Goal: Task Accomplishment & Management: Use online tool/utility

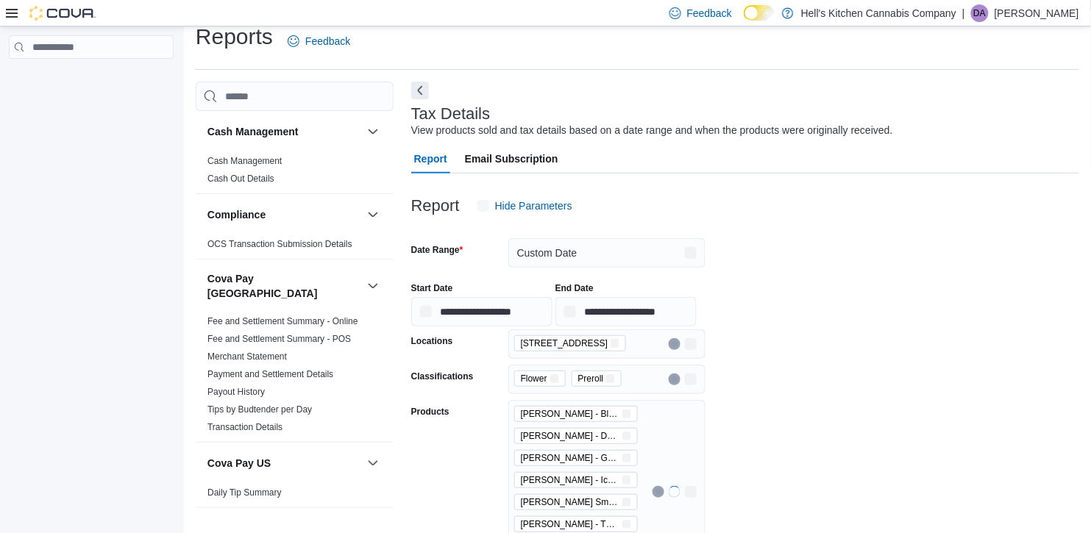
scroll to position [17, 0]
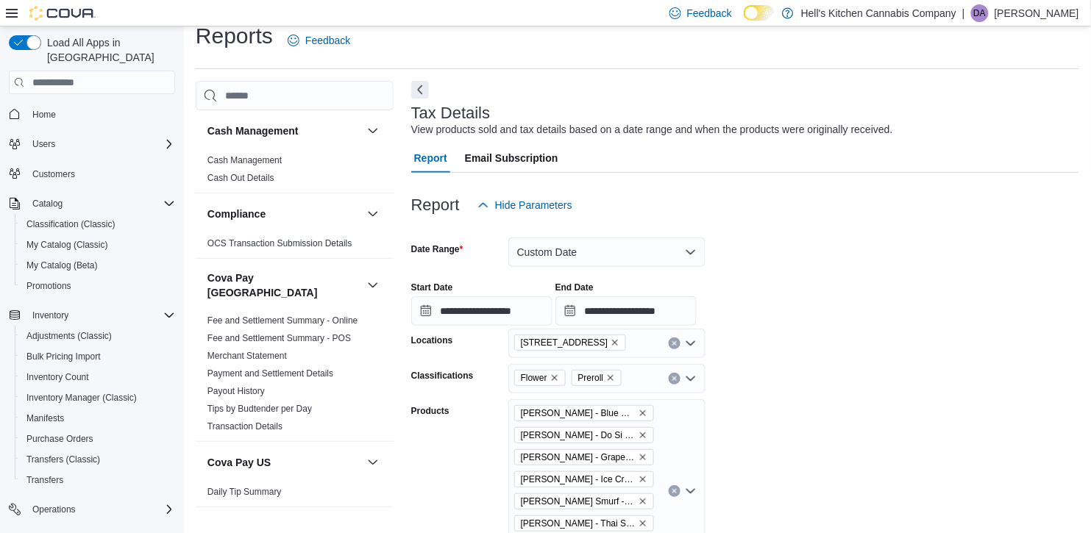
click at [825, 246] on form "**********" at bounding box center [745, 440] width 668 height 440
click at [1042, 328] on form "**********" at bounding box center [745, 440] width 668 height 440
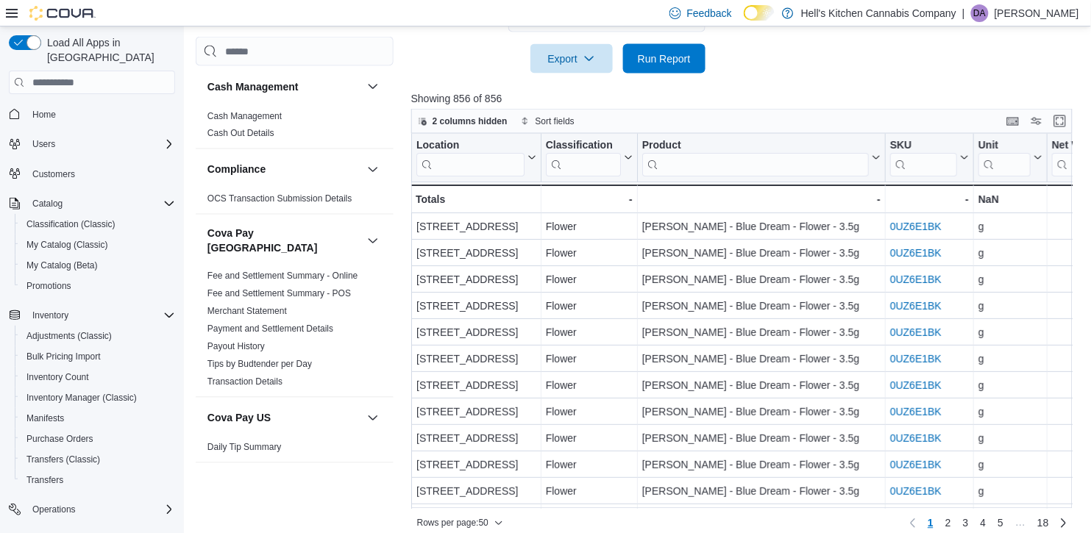
scroll to position [605, 0]
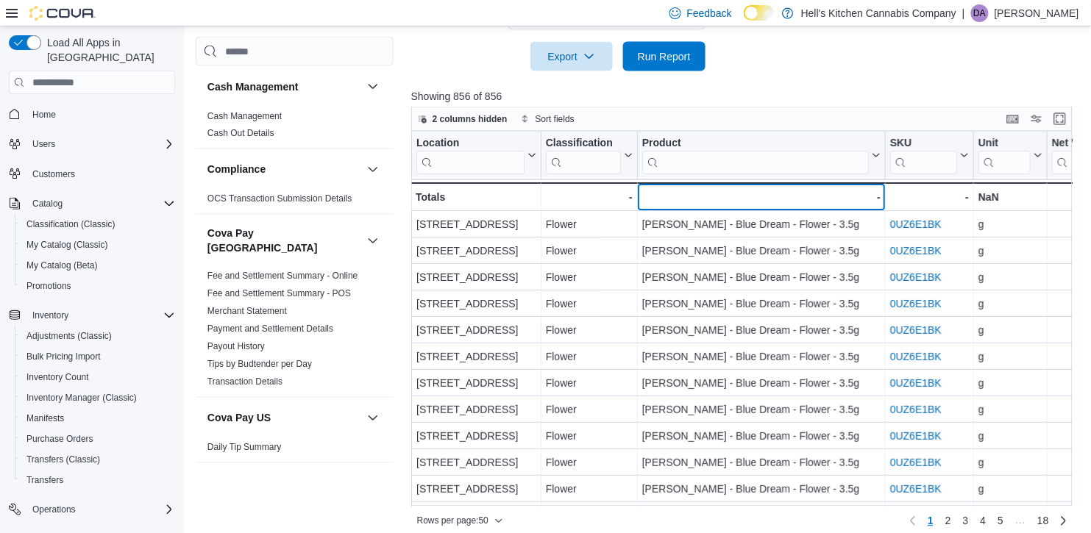
click at [857, 202] on div "-" at bounding box center [760, 198] width 238 height 18
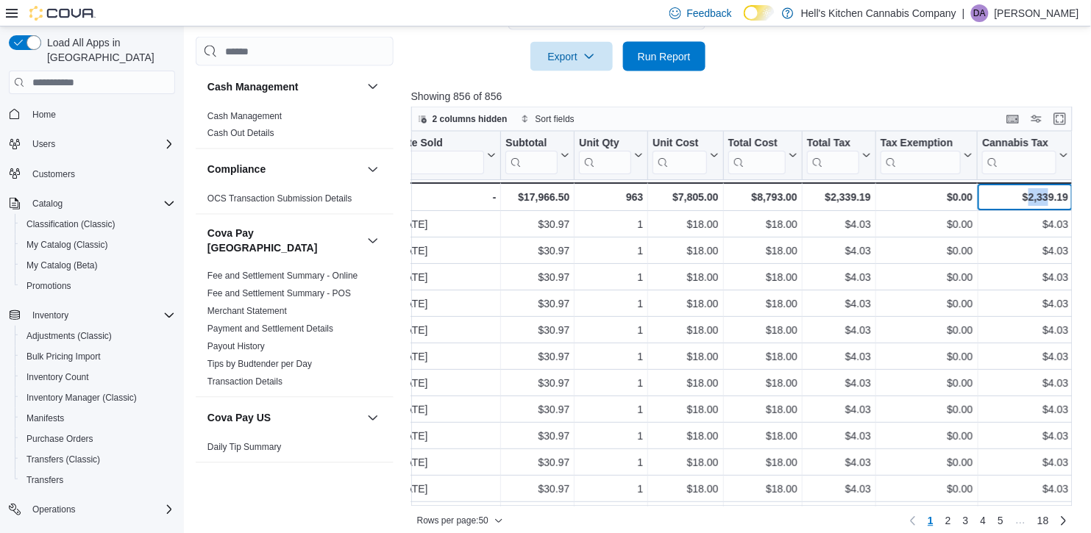
scroll to position [0, 1590]
drag, startPoint x: 1028, startPoint y: 196, endPoint x: 1090, endPoint y: 193, distance: 62.6
copy div "2,339.19"
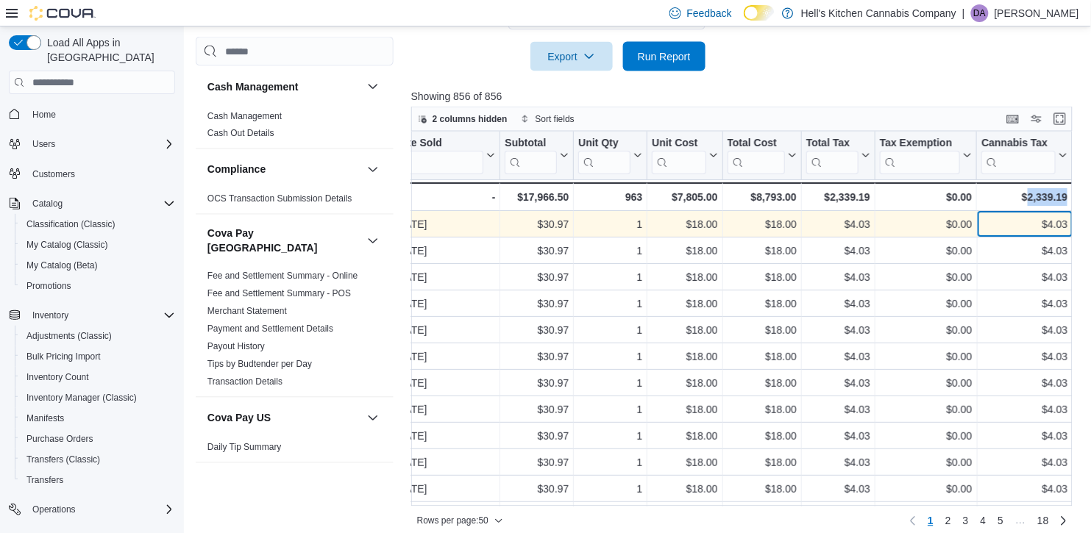
click at [1050, 226] on div "$4.03" at bounding box center [1024, 225] width 86 height 18
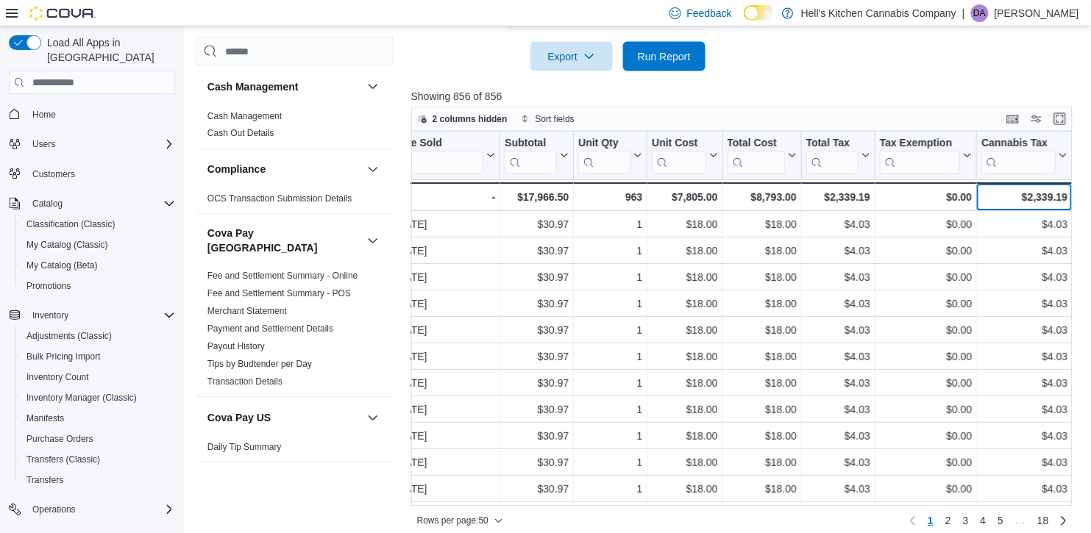
click at [1051, 202] on div "$2,339.19" at bounding box center [1024, 198] width 86 height 18
copy div "2,339.19"
click at [852, 207] on div "$2,339.19 - Total Tax, column 19, row 51" at bounding box center [839, 197] width 74 height 29
click at [1025, 196] on div "$2,339.19" at bounding box center [1024, 198] width 86 height 18
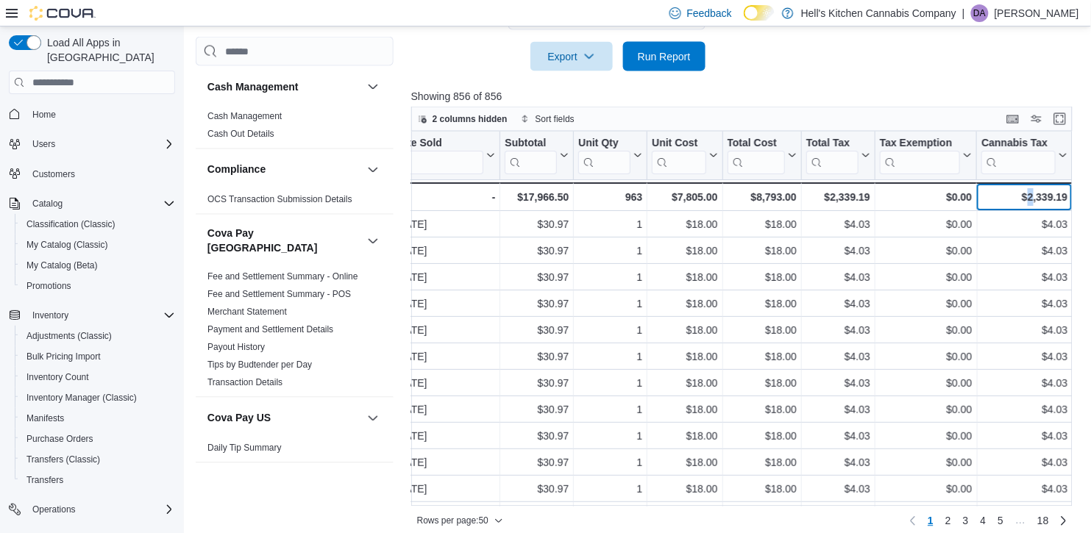
click at [1029, 195] on div "$2,339.19" at bounding box center [1024, 198] width 86 height 18
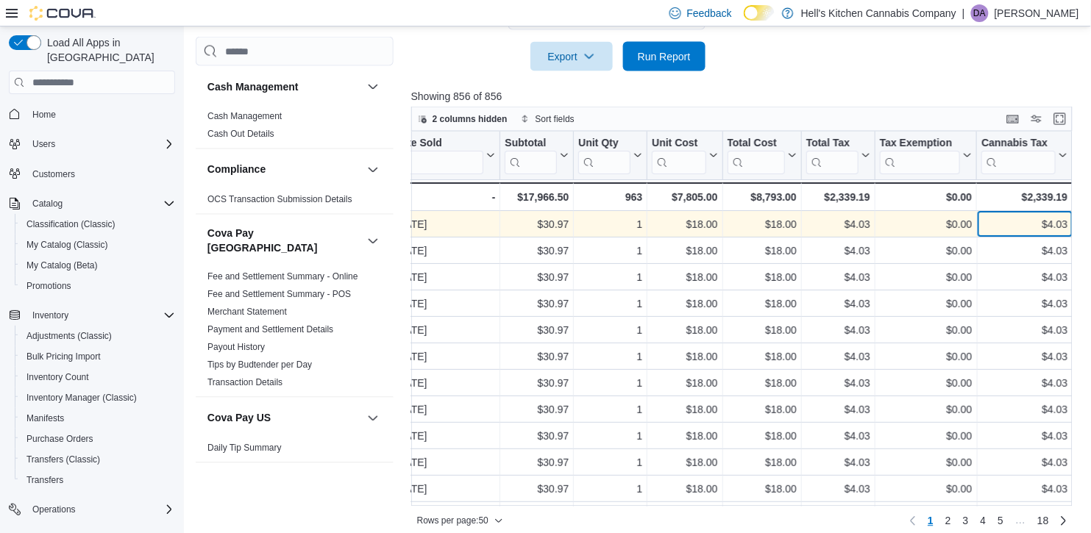
click at [1015, 223] on div "$4.03" at bounding box center [1024, 225] width 86 height 18
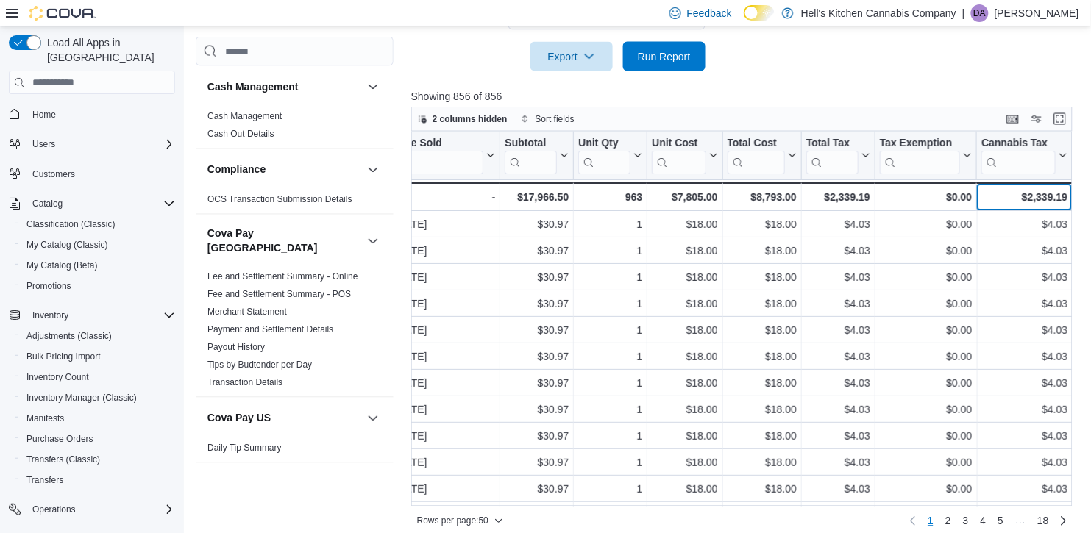
click at [1031, 195] on div "$2,339.19" at bounding box center [1024, 198] width 86 height 18
click at [1029, 195] on div "$2,339.19" at bounding box center [1024, 198] width 86 height 18
copy div "2,339.19"
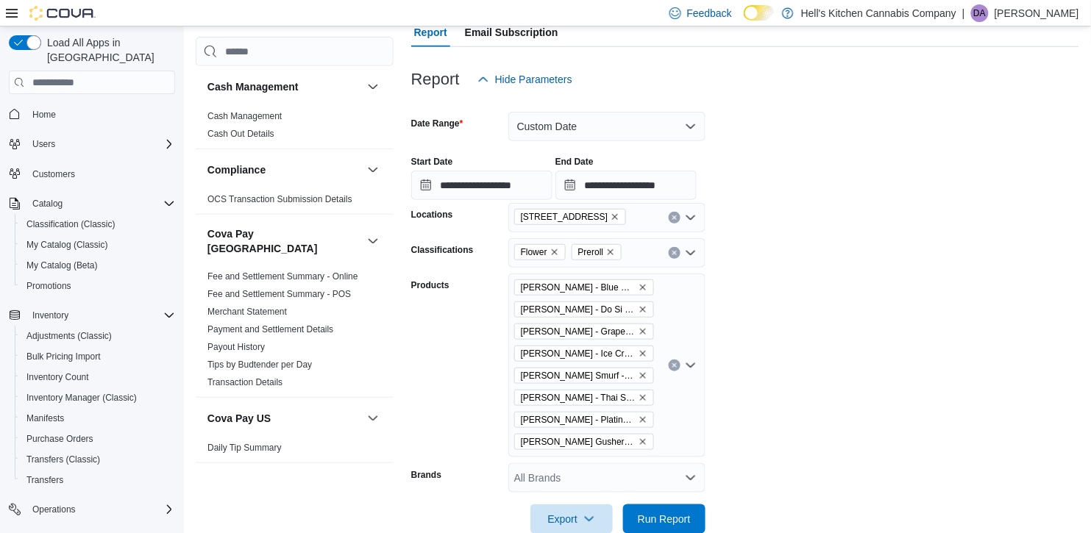
scroll to position [142, 0]
click at [679, 370] on div "[PERSON_NAME] - Blue Dream - Flower - 3.5g [PERSON_NAME] - Do Si Do - Flower - …" at bounding box center [606, 366] width 197 height 184
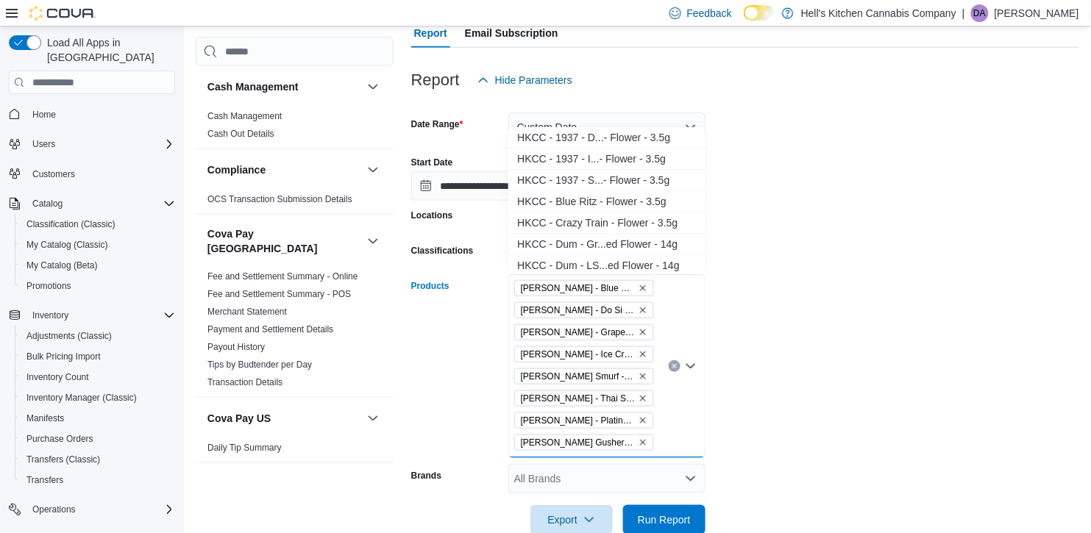
click at [677, 366] on icon "Clear input" at bounding box center [675, 366] width 6 height 6
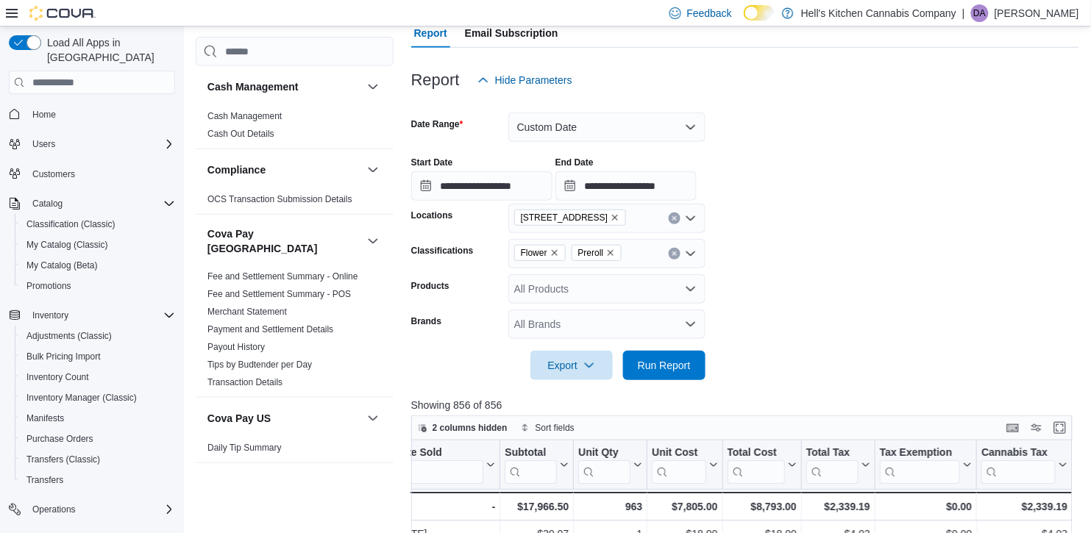
click at [798, 298] on form "**********" at bounding box center [745, 237] width 668 height 285
click at [615, 253] on icon "Remove Preroll from selection in this group" at bounding box center [610, 253] width 9 height 9
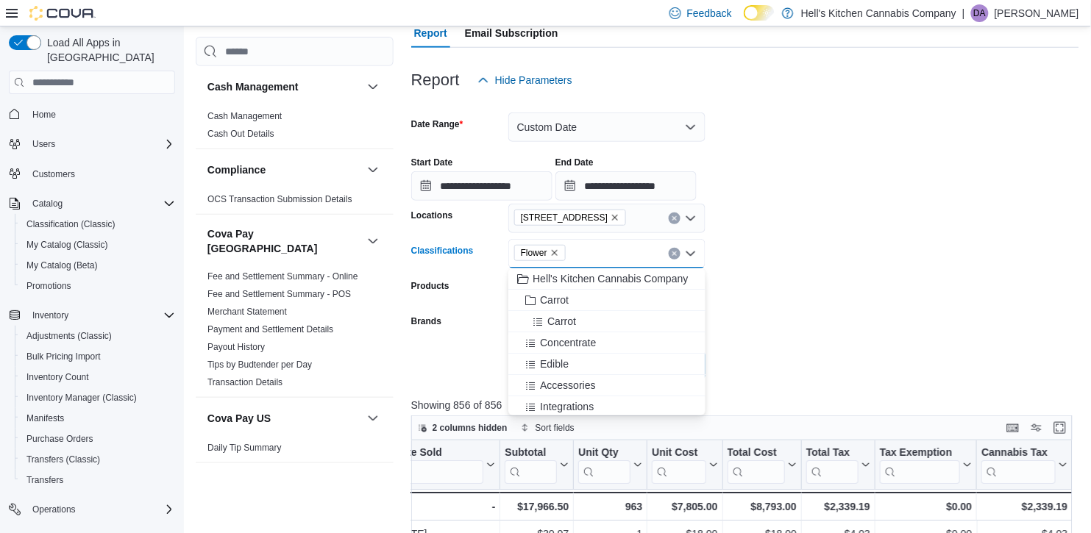
click at [825, 309] on form "**********" at bounding box center [745, 237] width 668 height 285
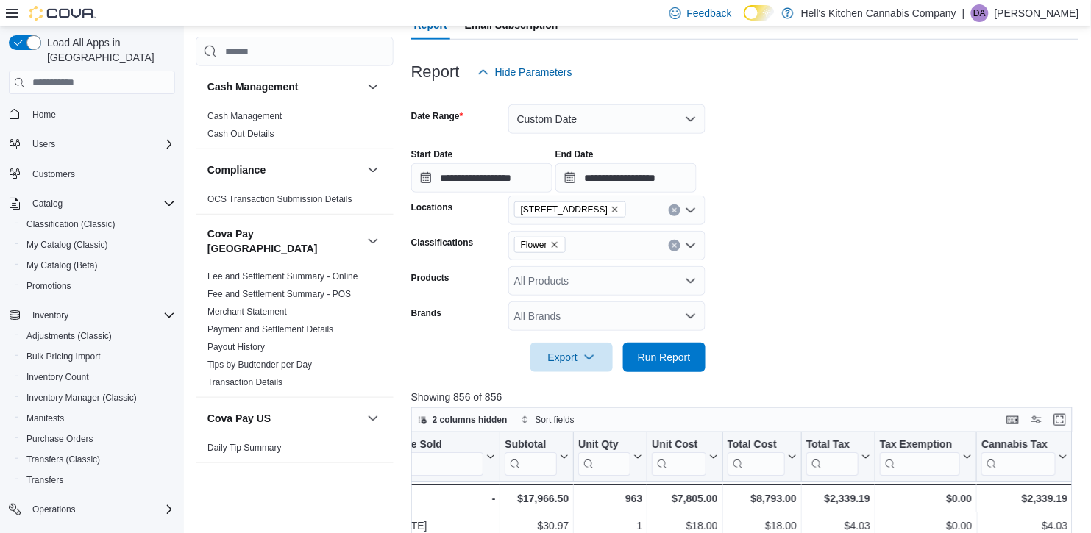
scroll to position [152, 0]
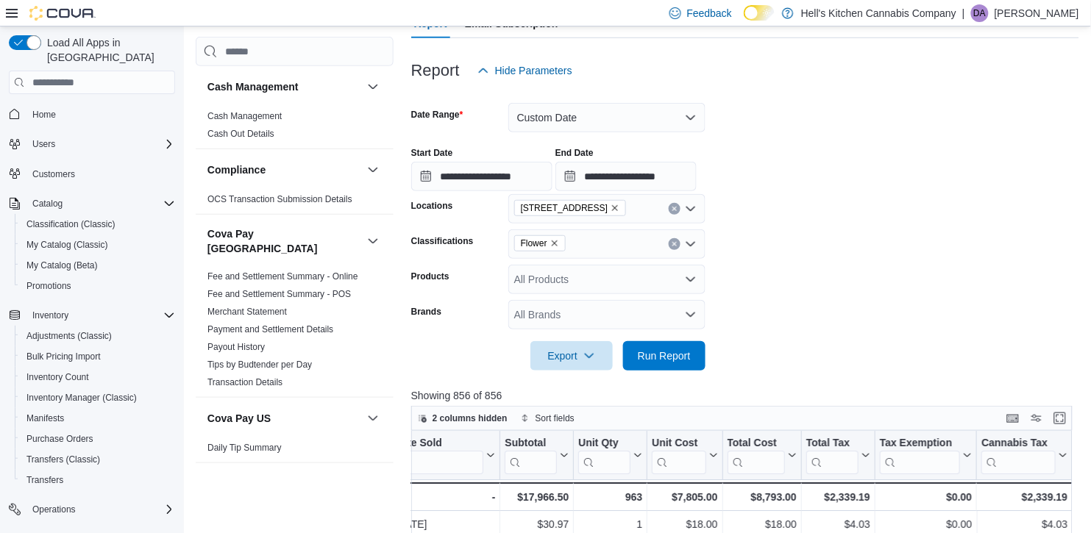
click at [865, 303] on form "**********" at bounding box center [745, 227] width 668 height 285
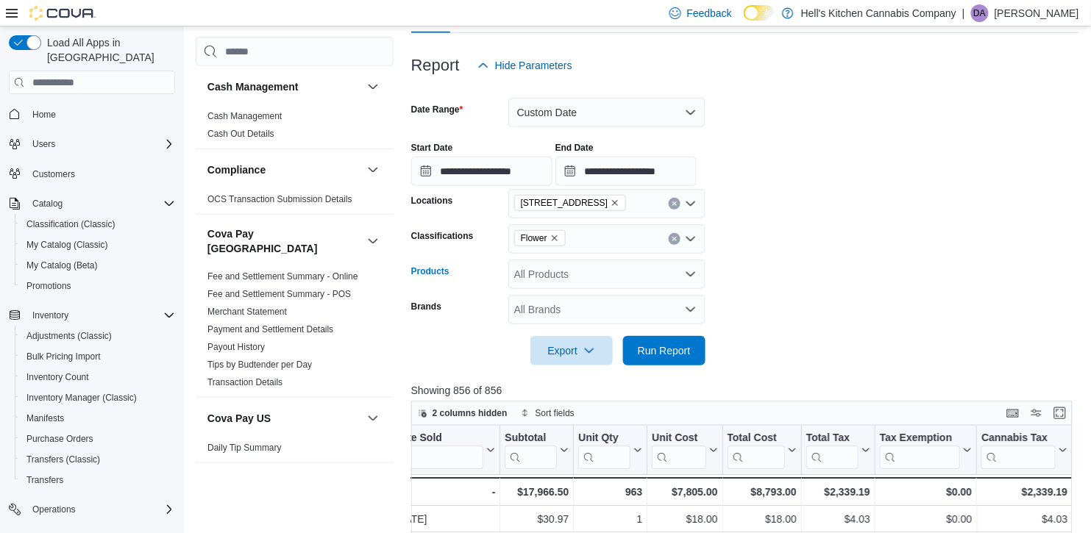
click at [590, 277] on div "All Products" at bounding box center [606, 274] width 197 height 29
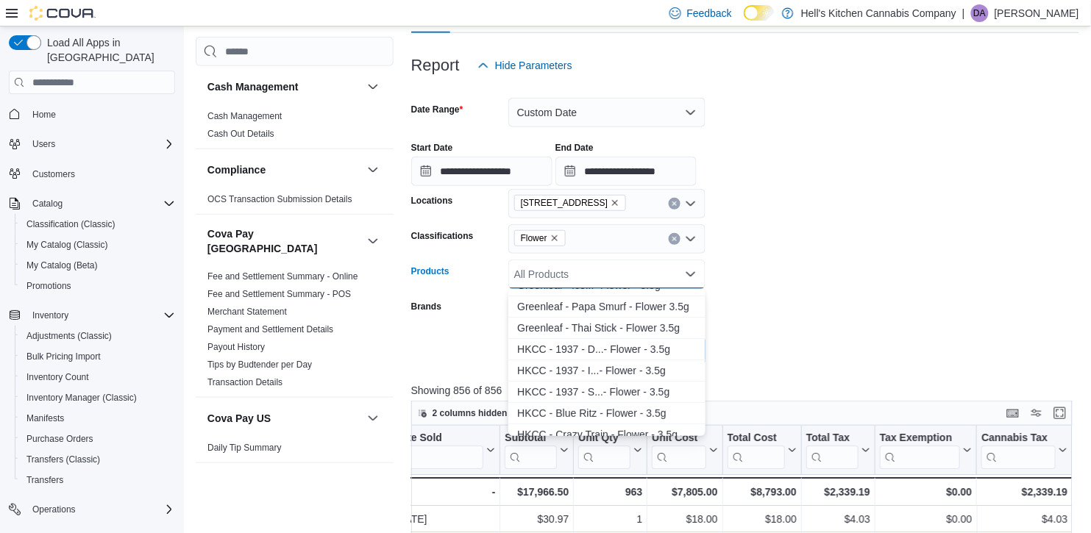
scroll to position [129, 0]
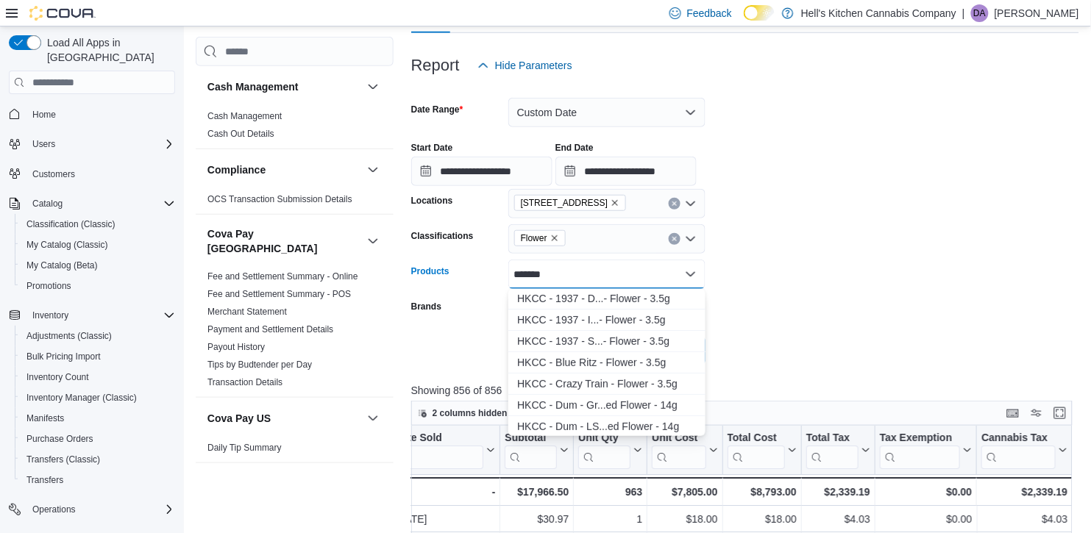
type input "******"
click at [592, 280] on div "****** Combo box. Selected. [PERSON_NAME] . Selected. Combo box input. All Prod…" at bounding box center [606, 274] width 197 height 29
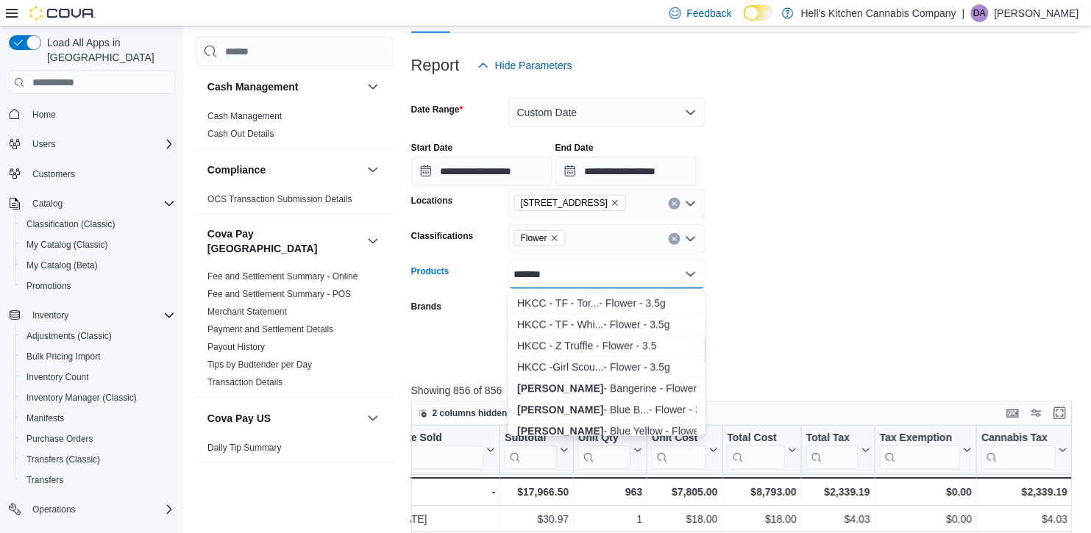
scroll to position [1049, 0]
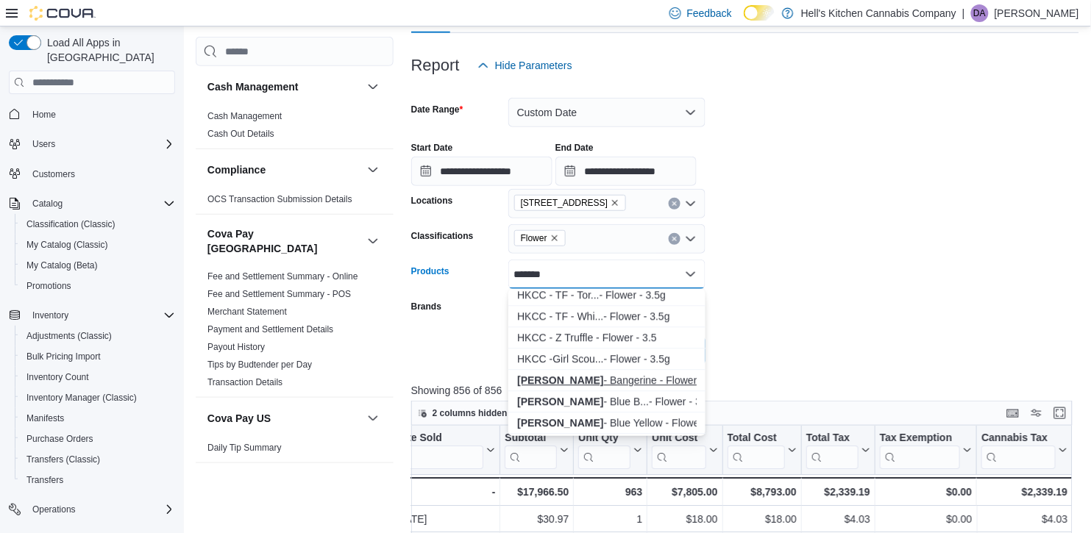
click at [616, 384] on div "[PERSON_NAME] - Bangerine - Flower - 3.5g" at bounding box center [606, 381] width 179 height 15
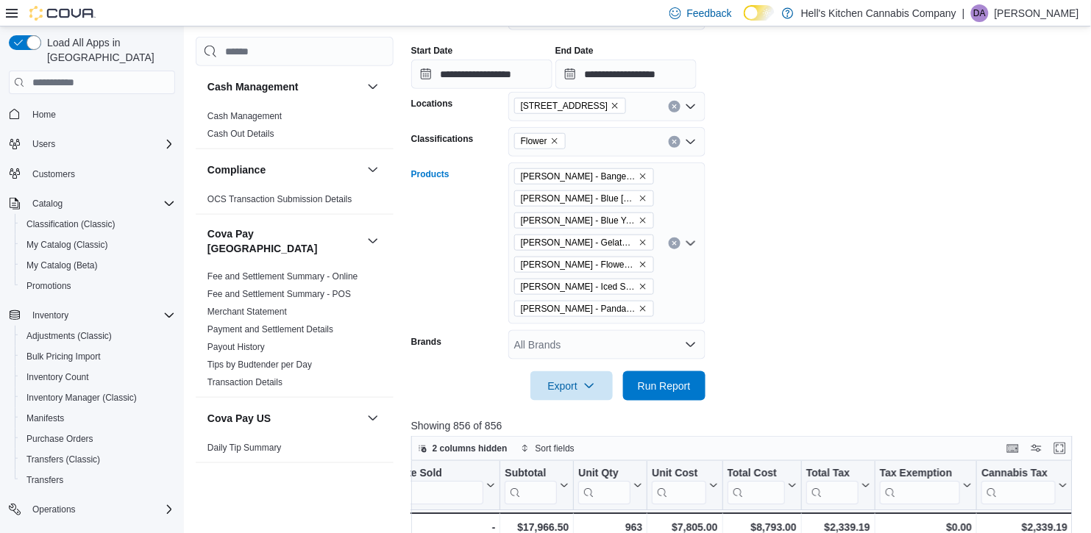
scroll to position [257, 0]
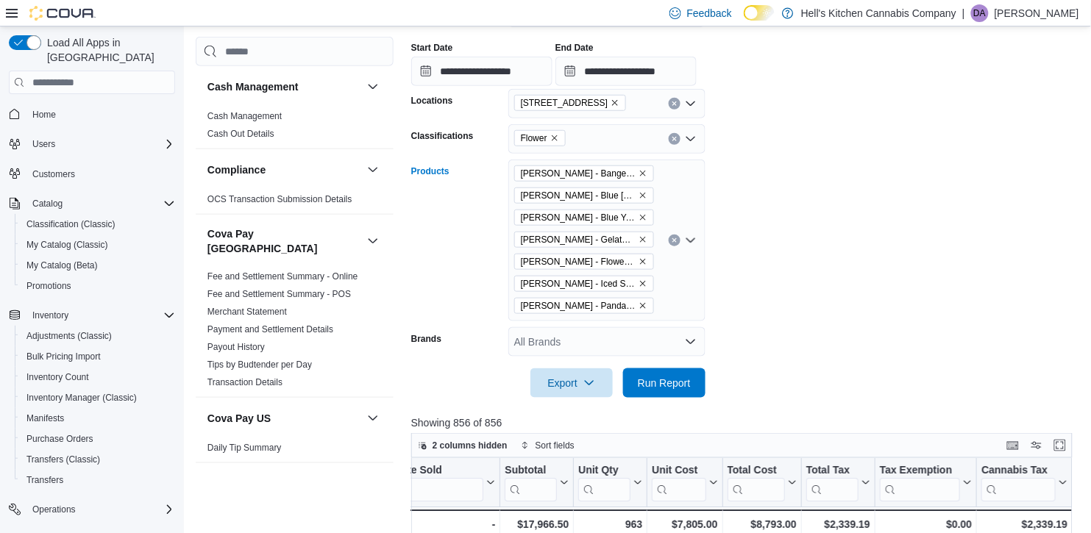
click at [679, 300] on div "[PERSON_NAME] - Bangerine - Flower - 3.5g [PERSON_NAME] - Blue [PERSON_NAME] Sw…" at bounding box center [606, 241] width 197 height 162
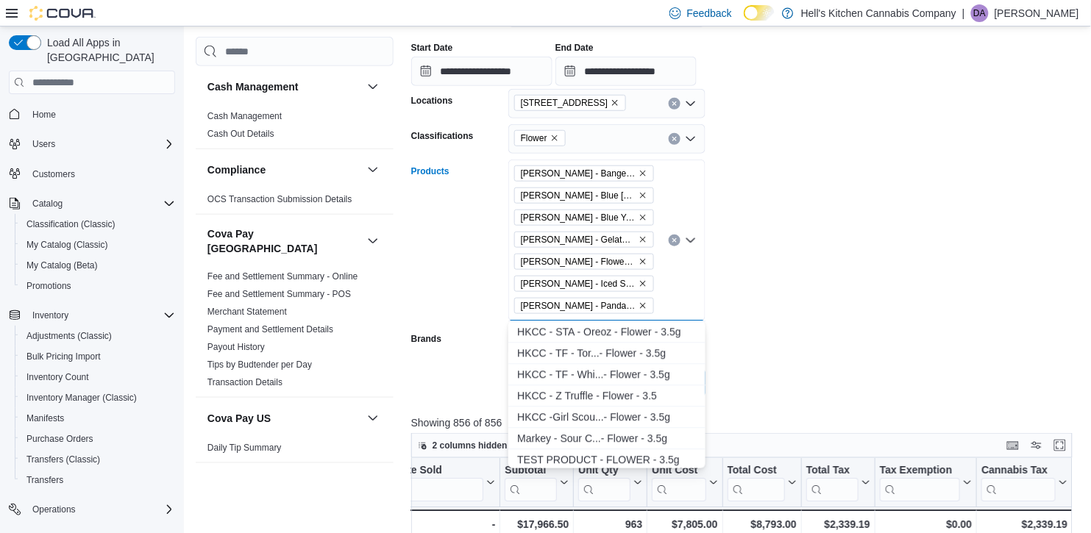
scroll to position [1025, 0]
click at [552, 430] on div "M a r k e y - S o u r C . . . - F l o w e r - 3 . 5 g" at bounding box center [606, 437] width 179 height 15
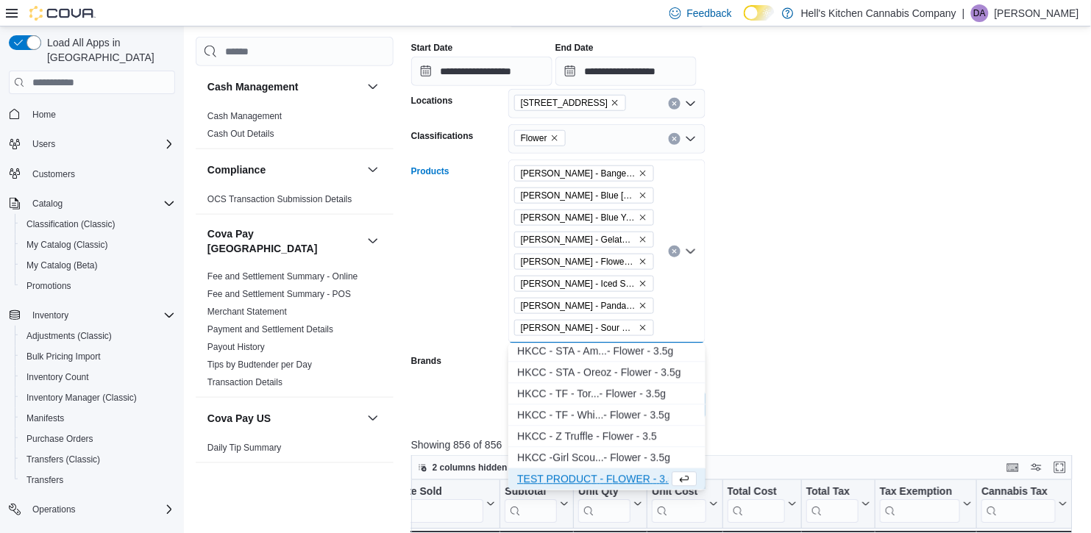
scroll to position [1005, 0]
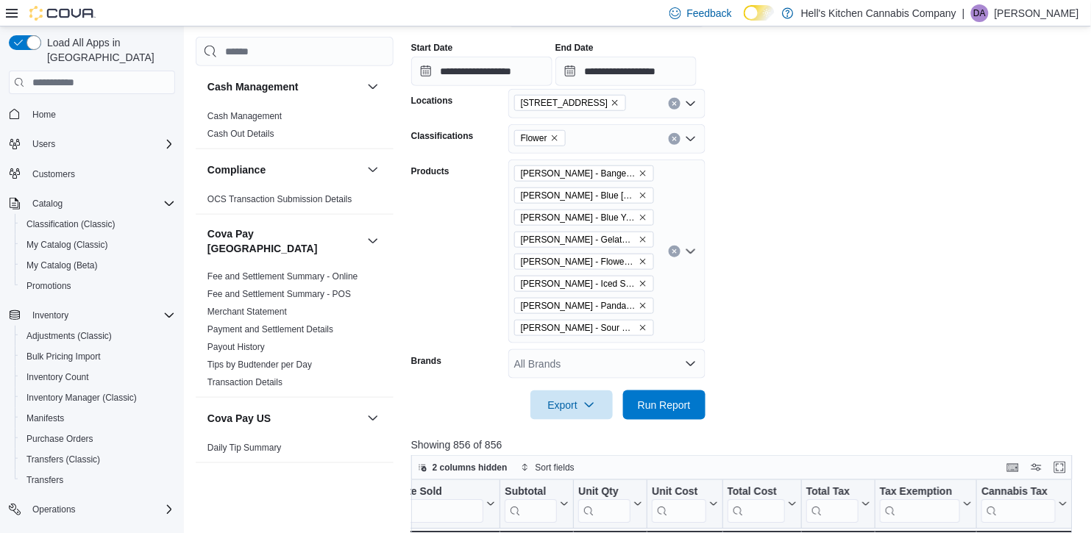
click at [824, 371] on form "**********" at bounding box center [745, 200] width 668 height 440
click at [680, 405] on span "Run Report" at bounding box center [664, 405] width 53 height 15
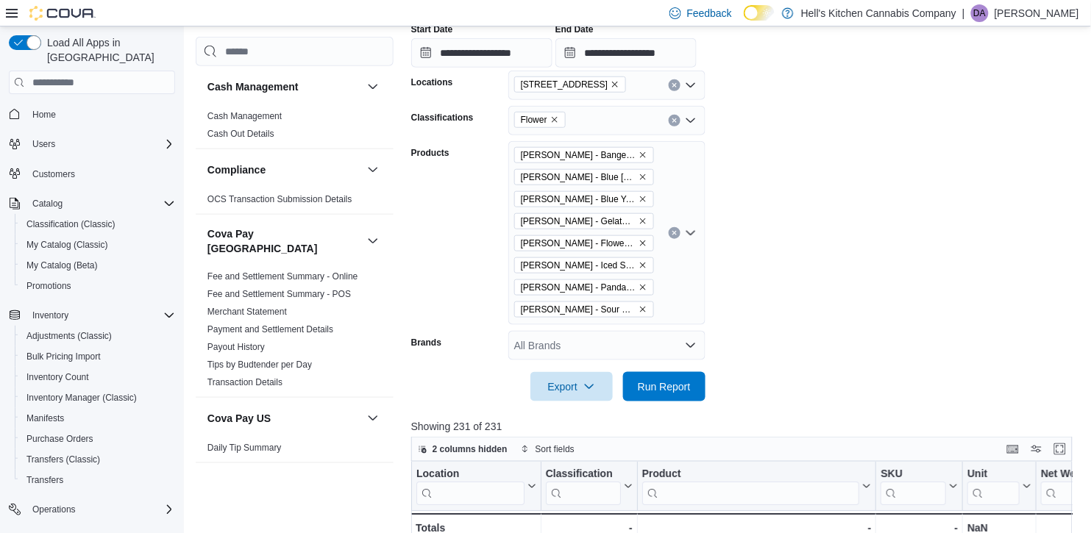
scroll to position [135, 0]
click at [894, 355] on form "**********" at bounding box center [745, 182] width 668 height 440
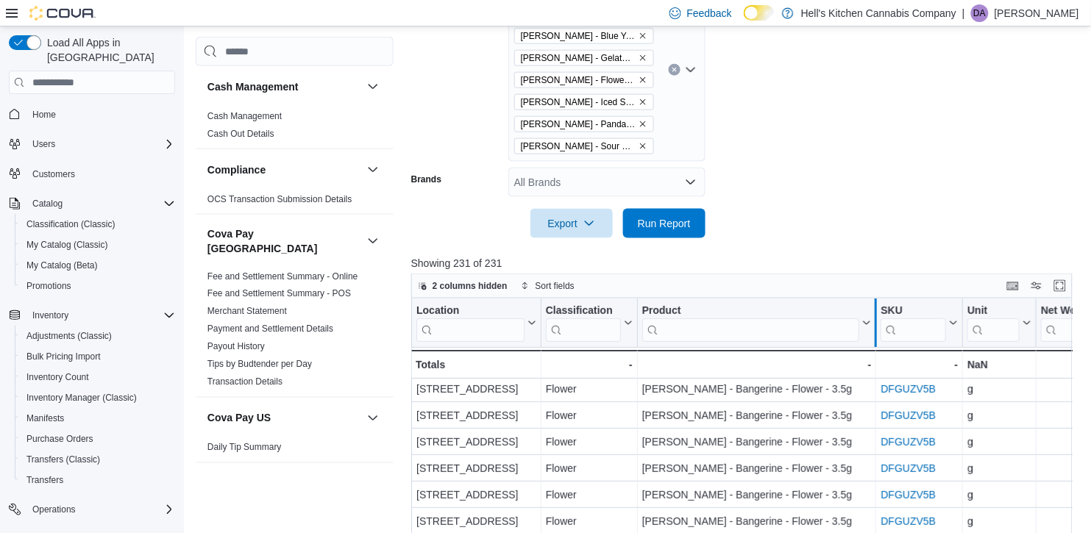
scroll to position [485, 0]
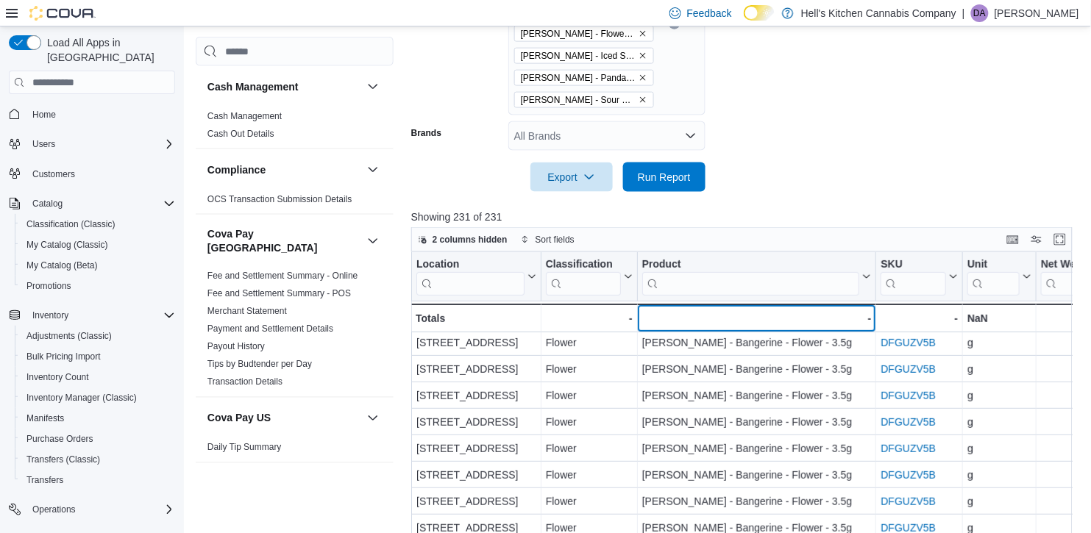
click at [809, 321] on div "-" at bounding box center [755, 319] width 229 height 18
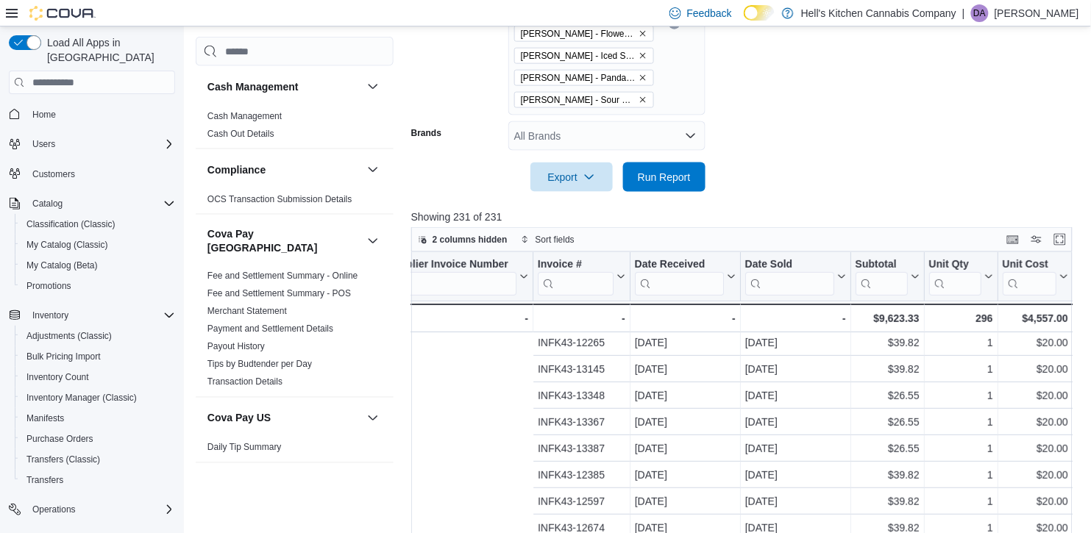
scroll to position [135, 1478]
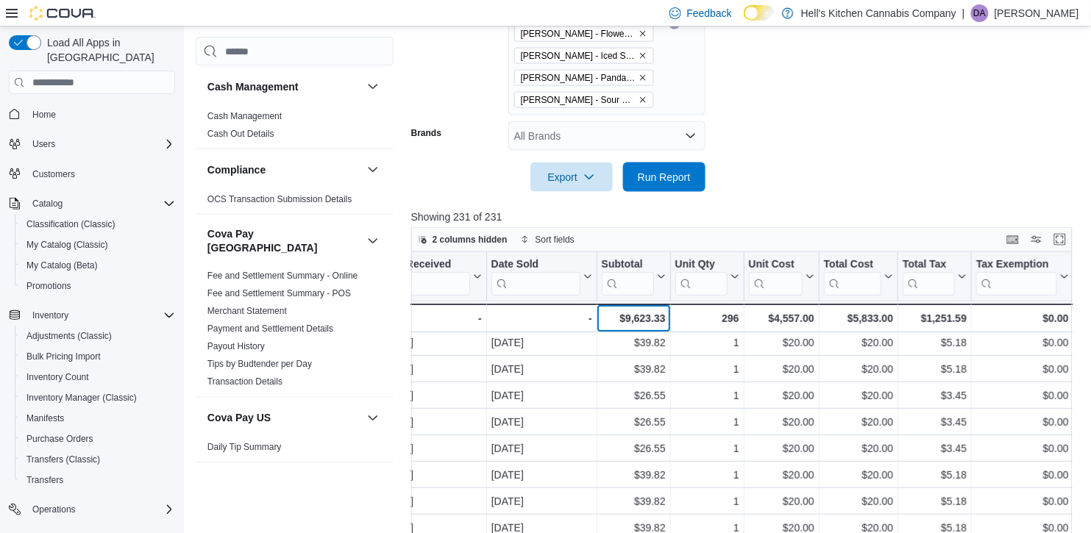
click at [659, 325] on div "$9,623.33" at bounding box center [633, 319] width 64 height 18
drag, startPoint x: 624, startPoint y: 316, endPoint x: 694, endPoint y: 315, distance: 70.6
click at [694, 315] on div "Totals - Location, column 1, row 51 - - Classification, column 2, row 51 - - Pr…" at bounding box center [51, 318] width 2236 height 29
copy div "9,623.33 - Subtotal, column 15, row 51"
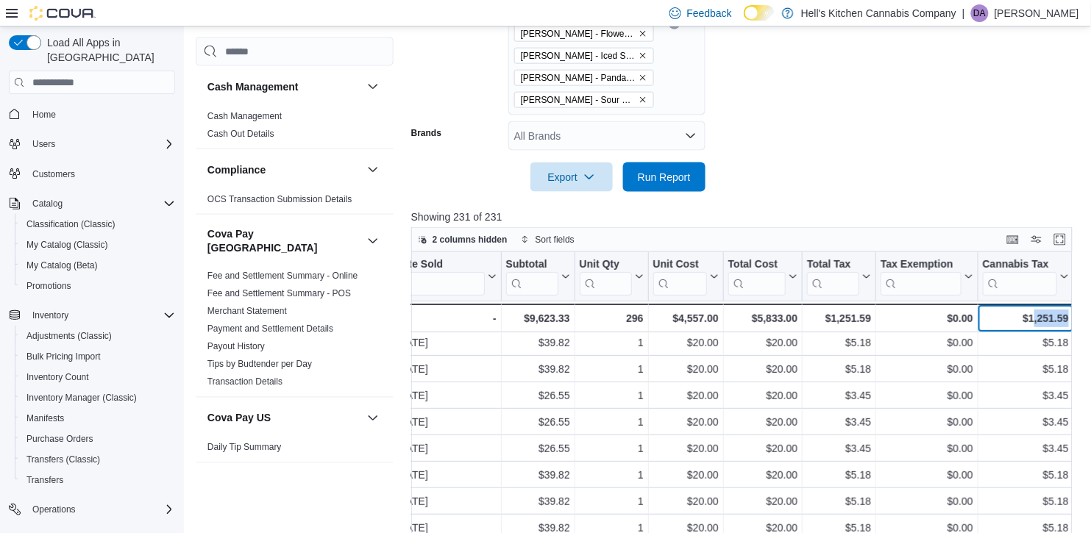
scroll to position [135, 1574]
drag, startPoint x: 1031, startPoint y: 315, endPoint x: 1090, endPoint y: 317, distance: 59.6
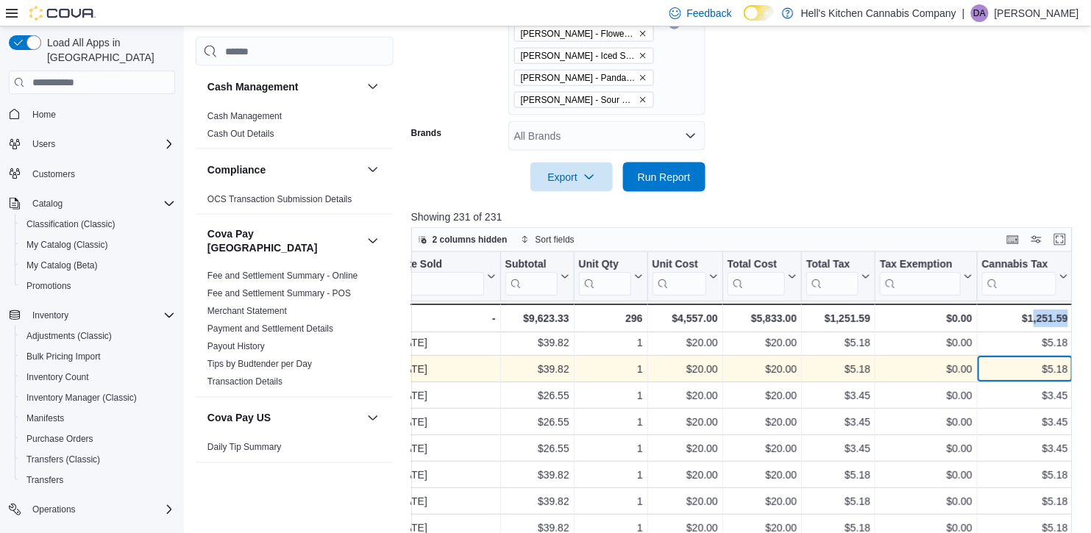
click at [1040, 360] on div "$5.18 - Cannabis Tax, column 21, row 7" at bounding box center [1026, 369] width 96 height 26
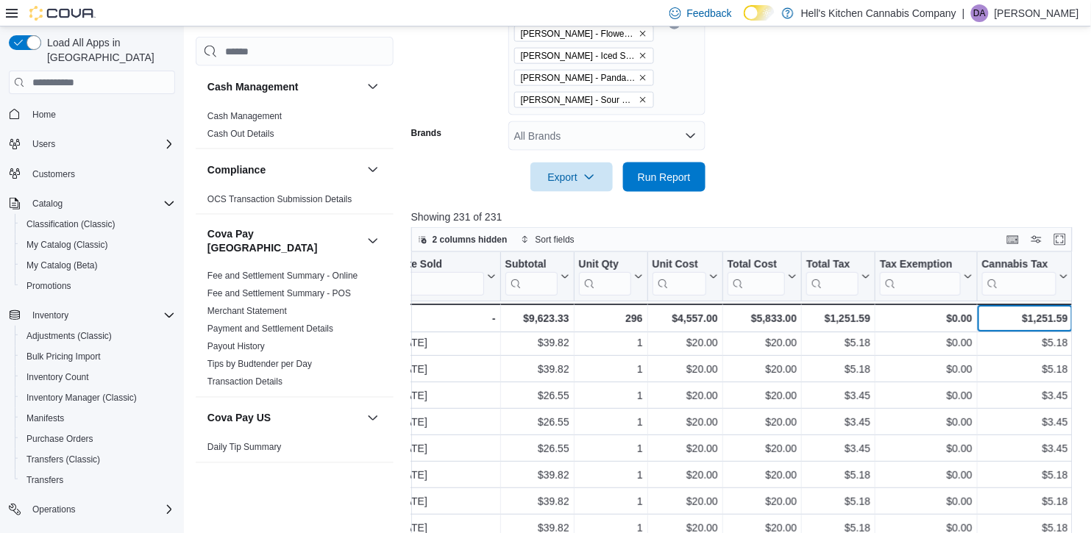
click at [1045, 320] on div "$1,251.59" at bounding box center [1025, 319] width 86 height 18
click at [1046, 318] on div "$1,251.59" at bounding box center [1025, 319] width 86 height 18
copy div "1,251.59"
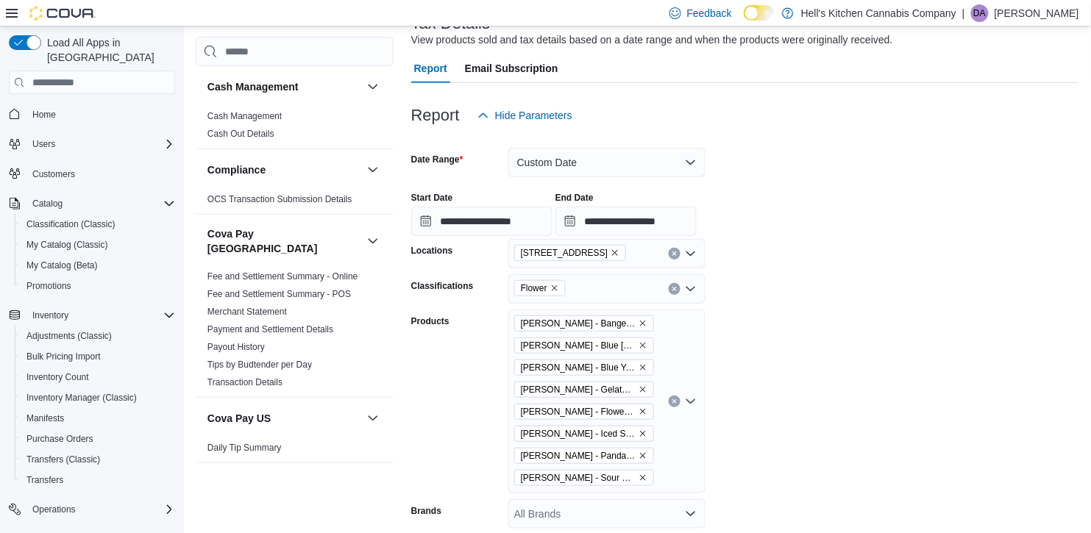
scroll to position [101, 0]
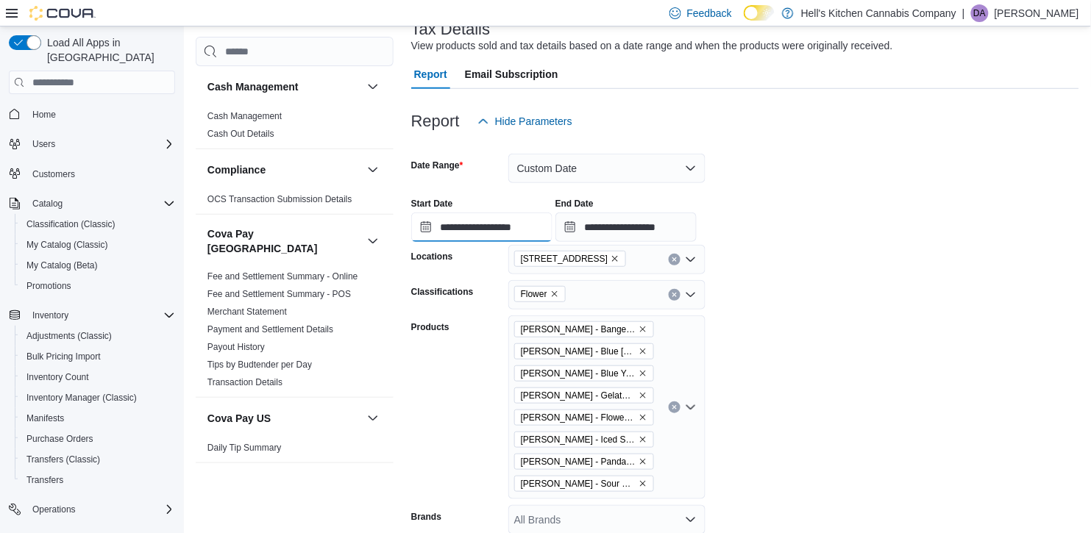
click at [469, 218] on input "**********" at bounding box center [481, 227] width 141 height 29
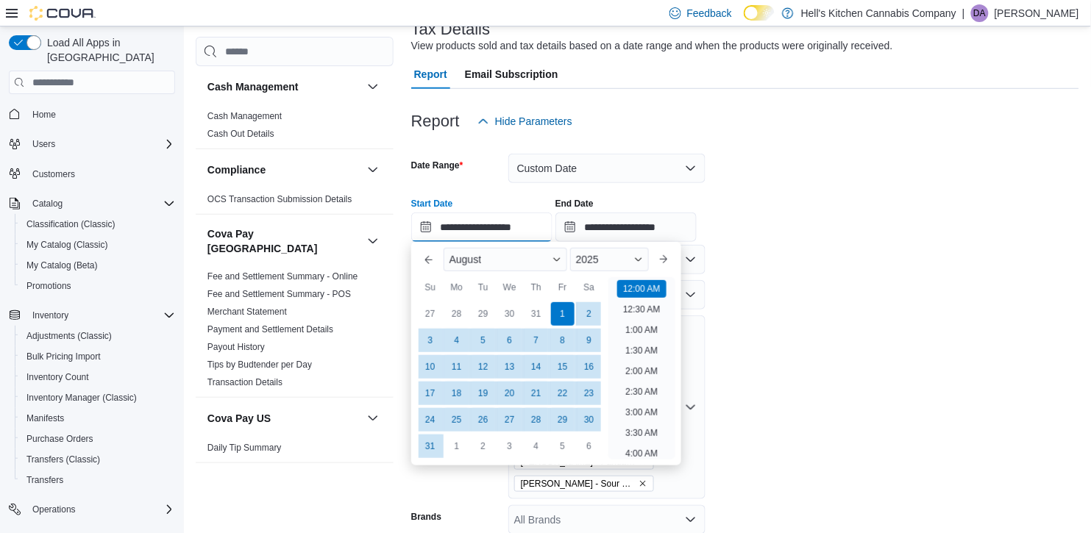
scroll to position [45, 0]
click at [433, 250] on button "Previous Month" at bounding box center [429, 260] width 24 height 24
type input "**********"
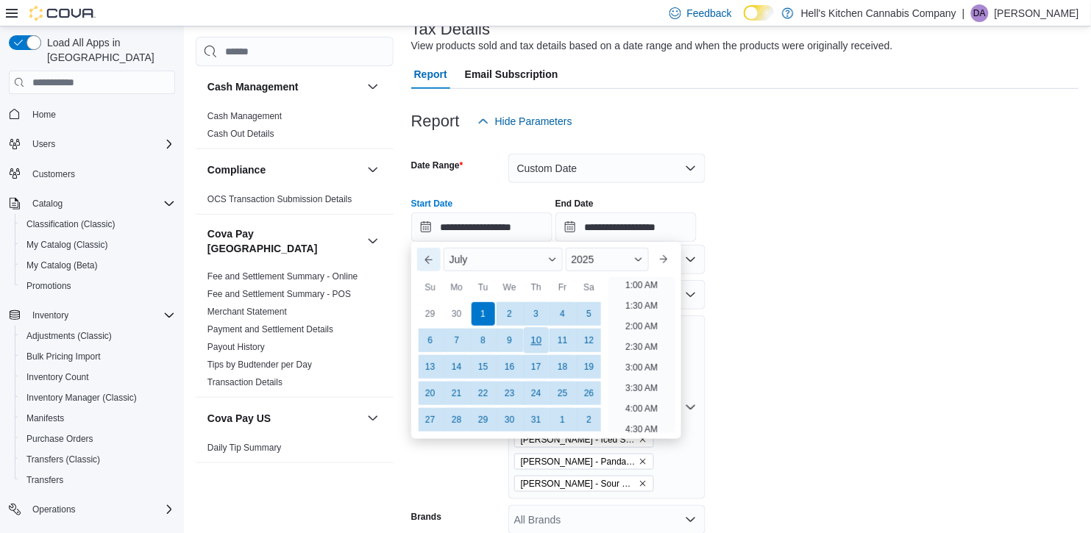
scroll to position [3, 0]
click at [488, 311] on div "1" at bounding box center [483, 315] width 26 height 26
click at [697, 227] on input "**********" at bounding box center [625, 227] width 141 height 29
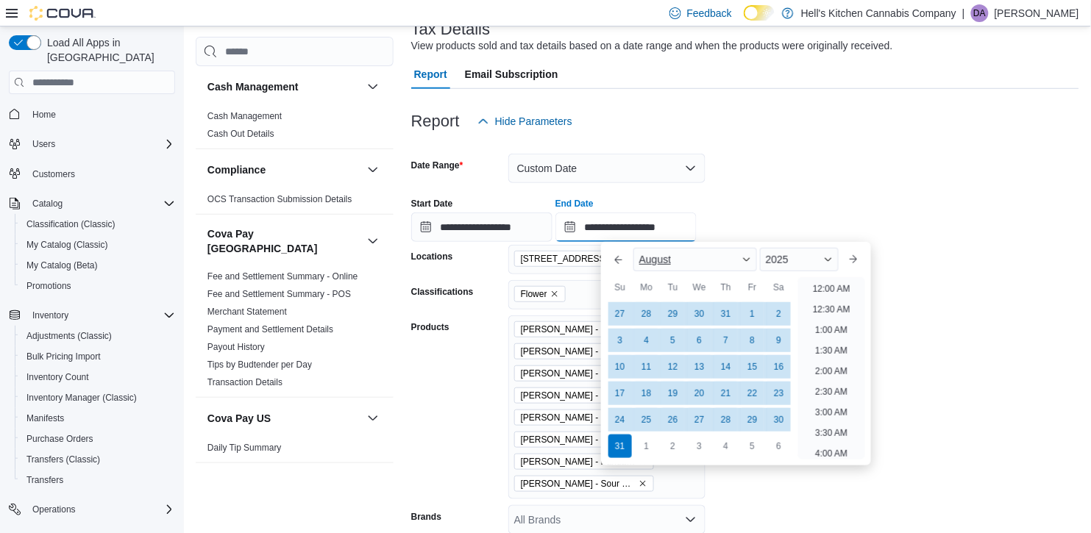
scroll to position [808, 0]
click at [618, 258] on button "Previous Month" at bounding box center [619, 260] width 24 height 24
type input "**********"
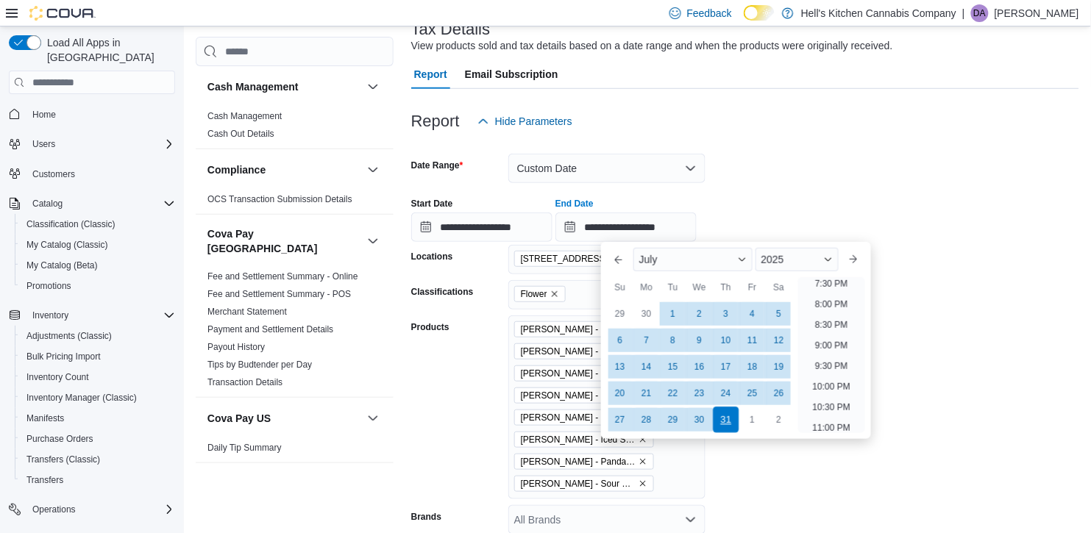
click at [735, 423] on div "31" at bounding box center [726, 421] width 26 height 26
click at [900, 313] on form "**********" at bounding box center [745, 356] width 668 height 440
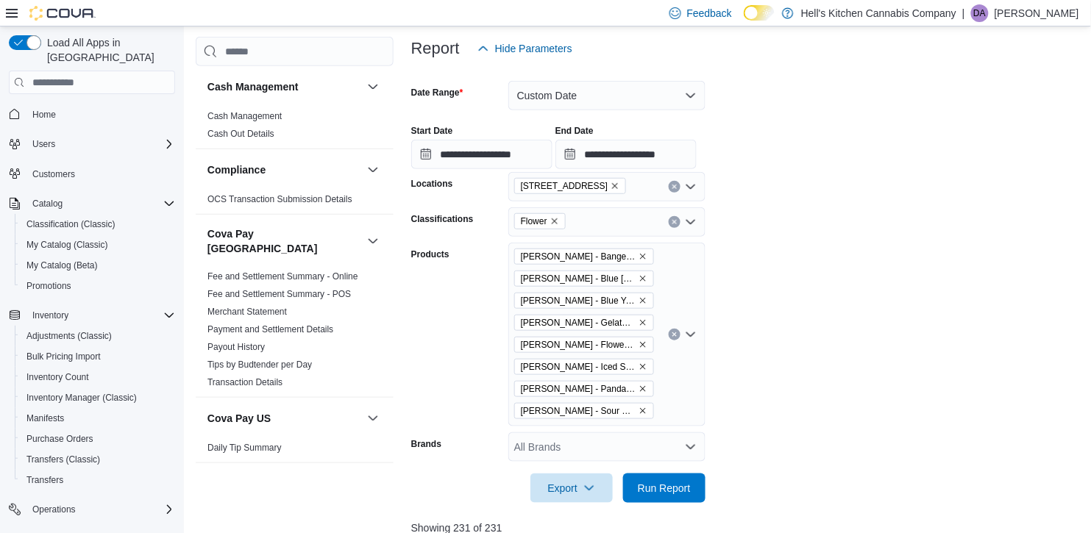
scroll to position [183, 0]
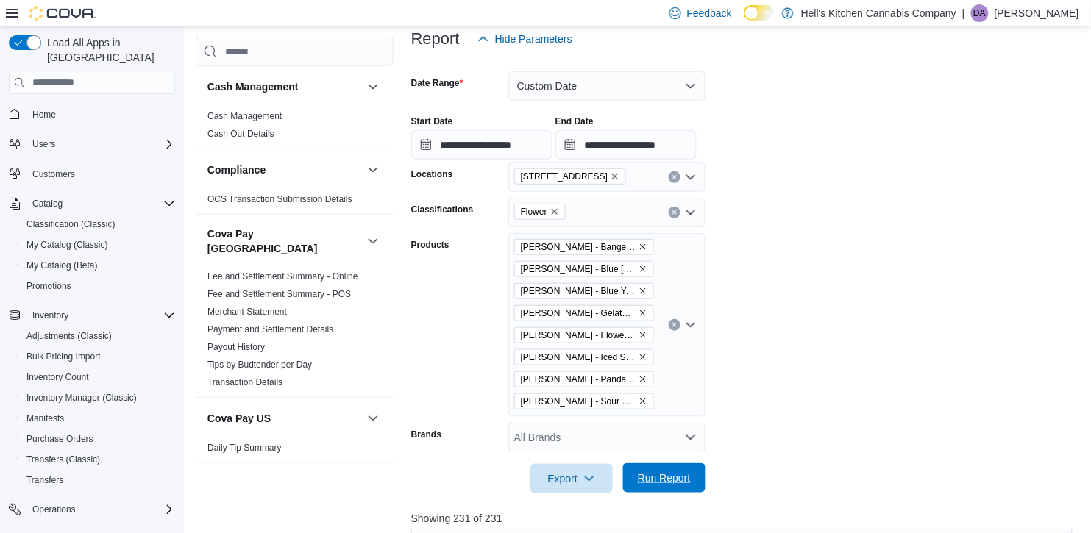
click at [658, 475] on span "Run Report" at bounding box center [664, 478] width 53 height 15
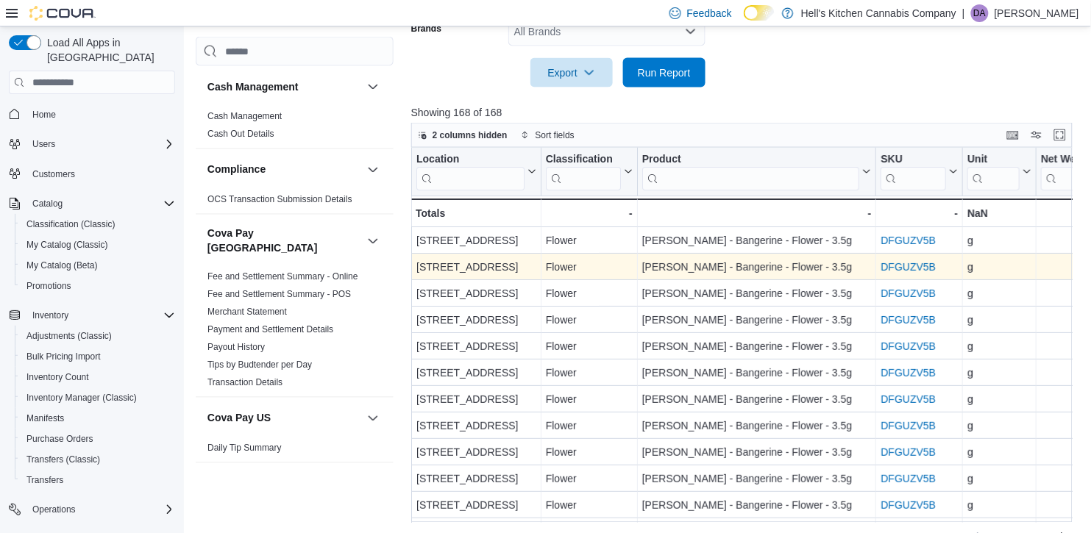
scroll to position [588, 0]
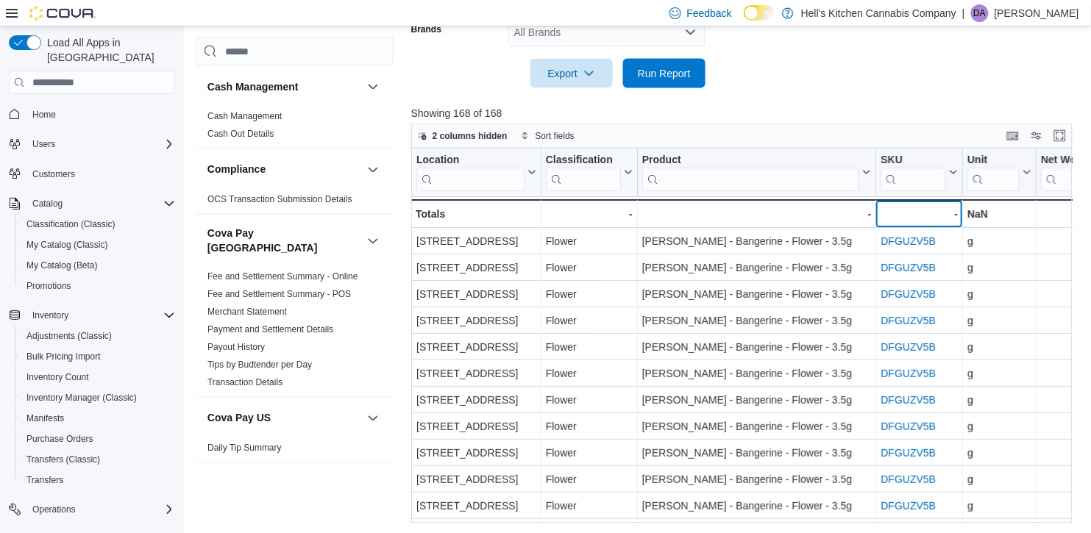
click at [922, 211] on div "-" at bounding box center [918, 215] width 77 height 18
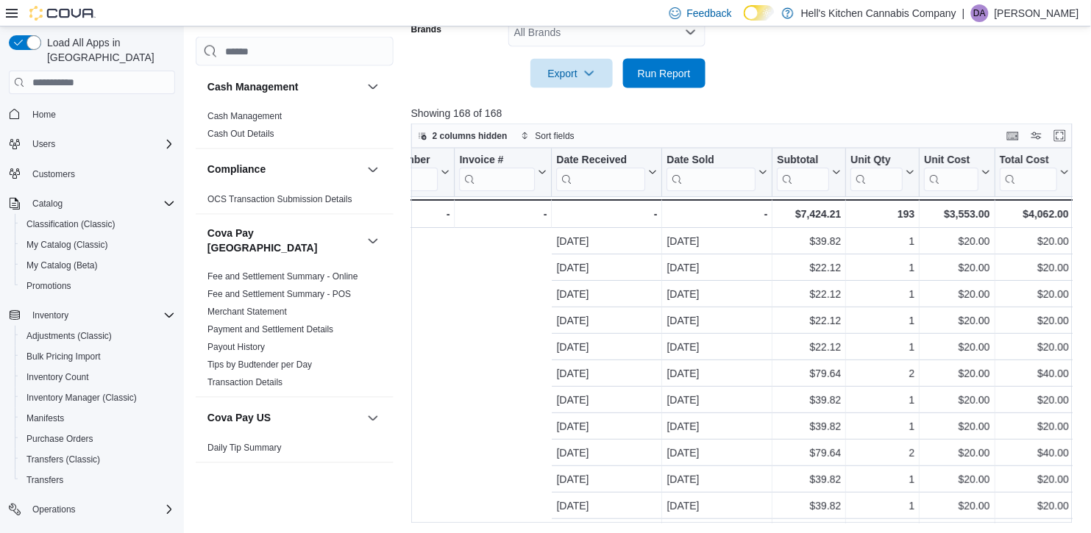
scroll to position [0, 1571]
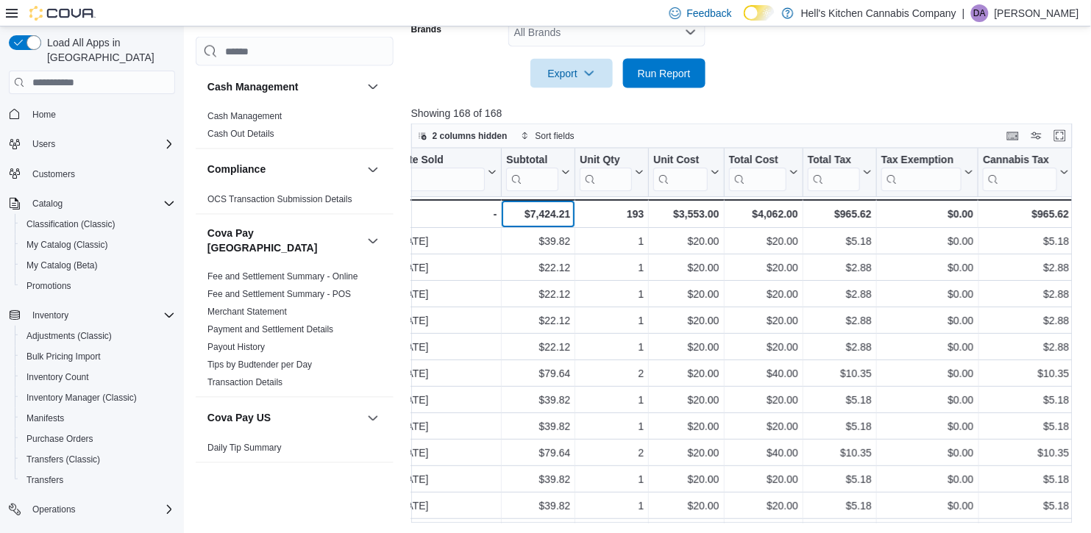
click at [535, 206] on div "$7,424.21" at bounding box center [538, 215] width 64 height 18
click at [530, 210] on div "$7,424.21" at bounding box center [538, 215] width 64 height 18
click at [530, 211] on div "$7,424.21" at bounding box center [538, 215] width 64 height 18
copy div "7,424.21"
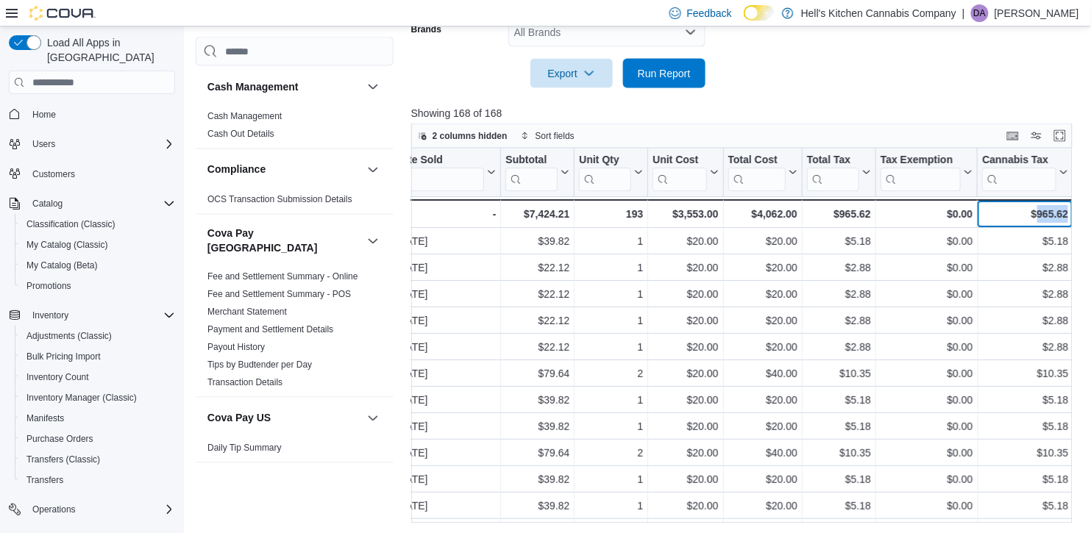
drag, startPoint x: 1037, startPoint y: 212, endPoint x: 1090, endPoint y: 199, distance: 54.4
copy div "965.62"
click at [1069, 204] on div "$965.62 - Cannabis Tax, column 21, row 51" at bounding box center [1026, 214] width 96 height 29
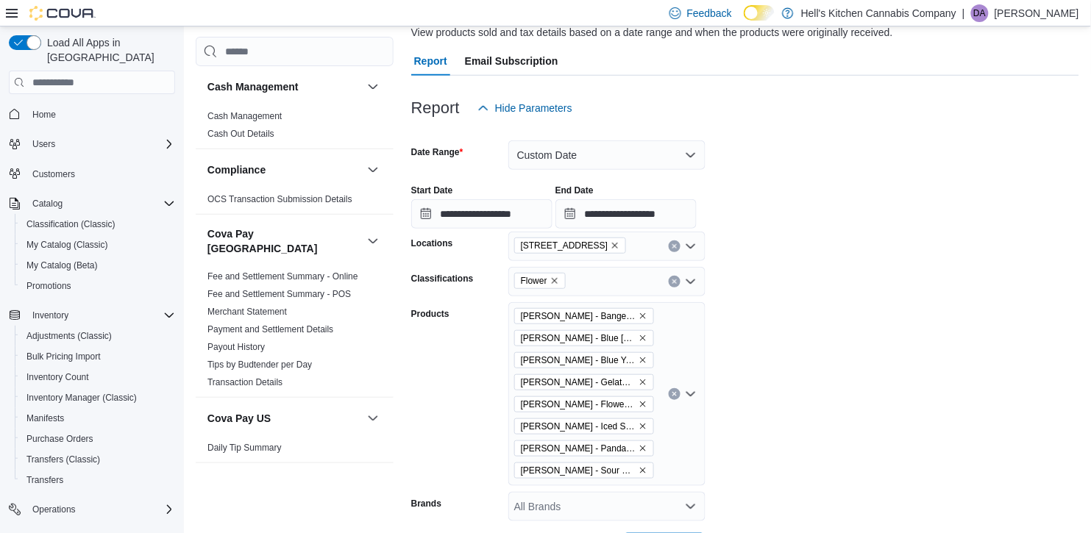
scroll to position [99, 0]
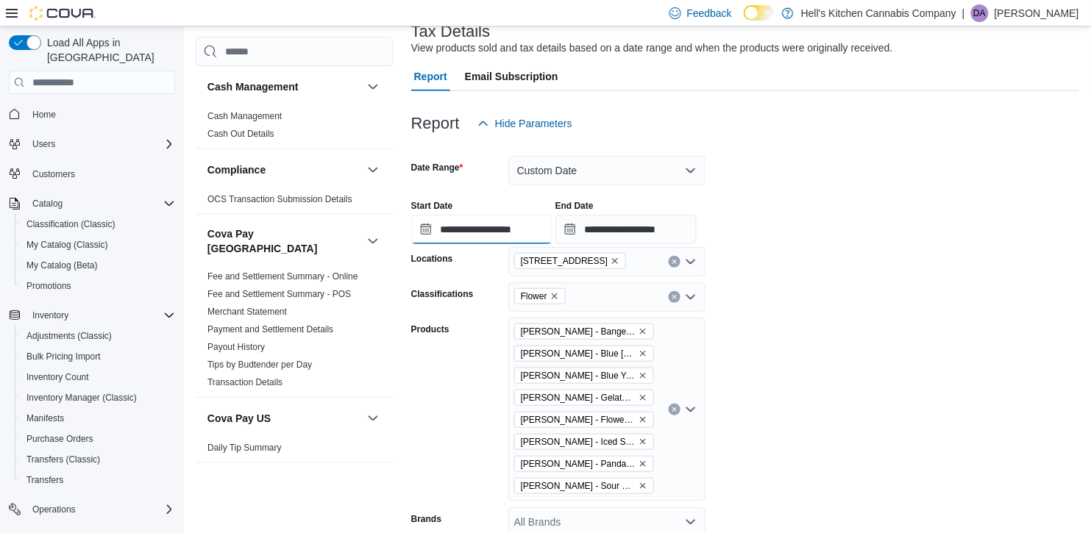
click at [446, 225] on input "**********" at bounding box center [481, 229] width 141 height 29
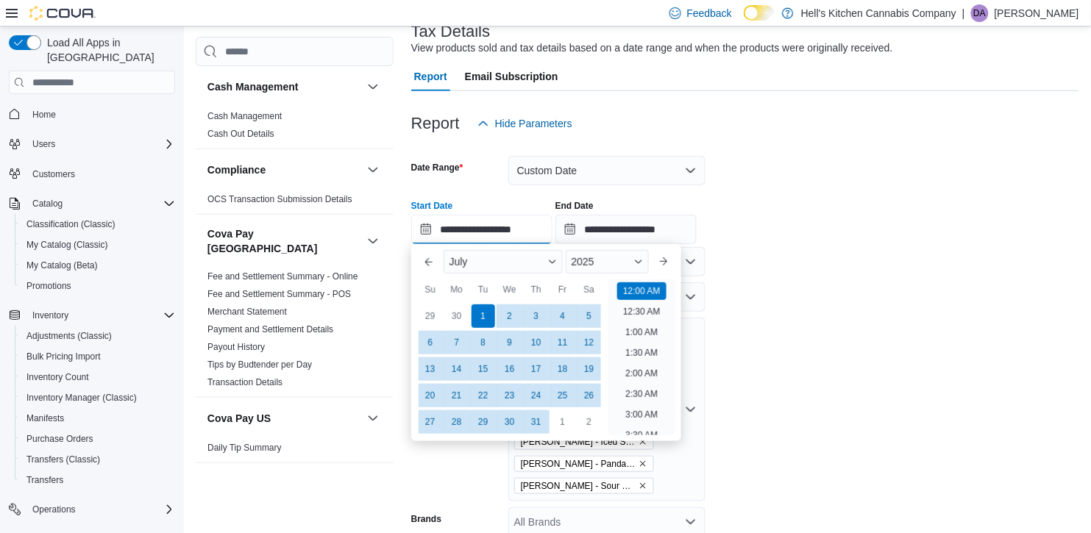
scroll to position [45, 0]
click at [426, 265] on button "Previous Month" at bounding box center [429, 262] width 24 height 24
type input "**********"
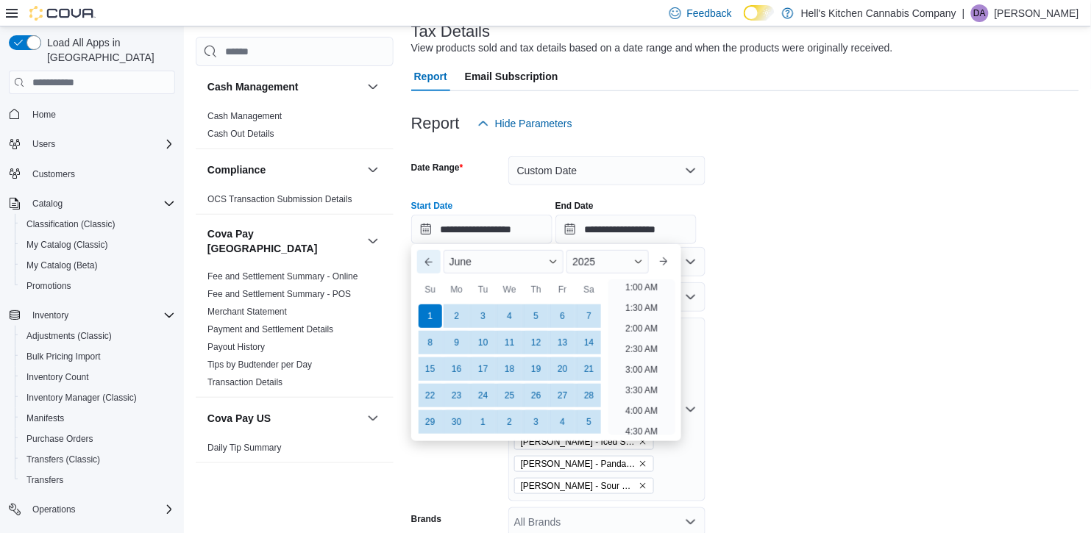
scroll to position [3, 0]
click at [423, 312] on div "1" at bounding box center [430, 317] width 26 height 26
click at [650, 227] on input "**********" at bounding box center [625, 229] width 141 height 29
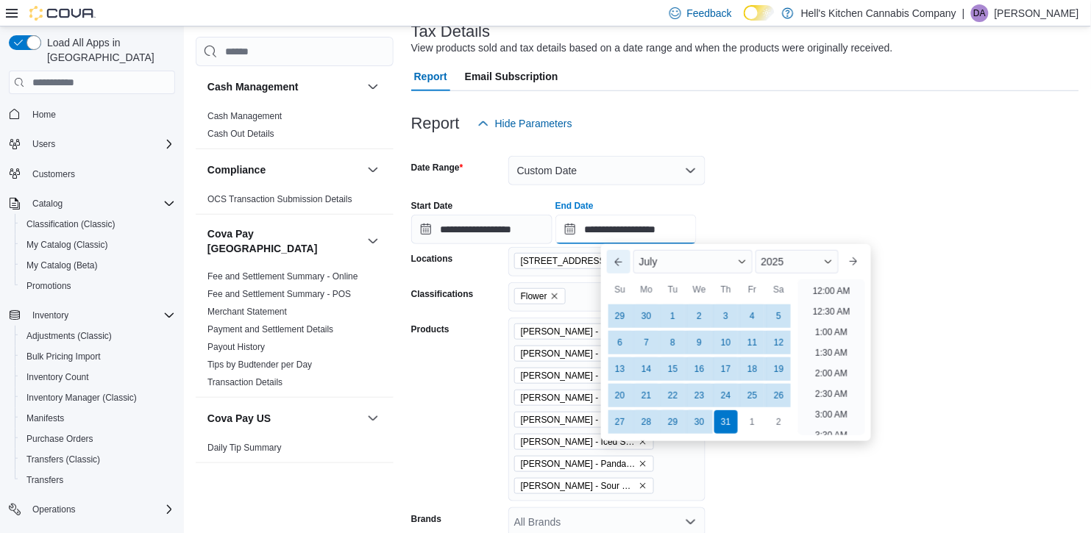
scroll to position [835, 0]
click at [638, 311] on div "30" at bounding box center [646, 317] width 26 height 26
type input "**********"
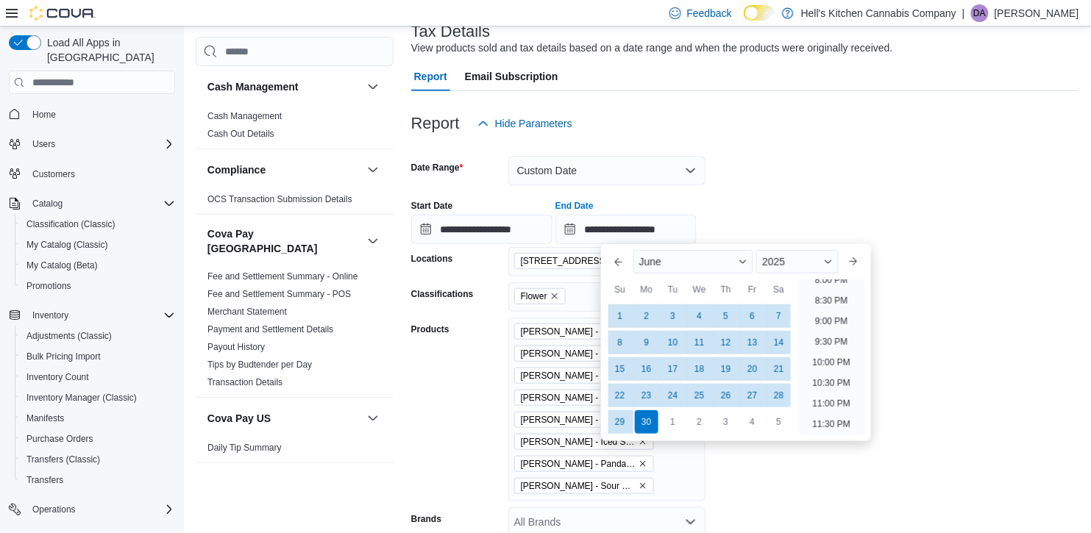
click at [955, 170] on form "**********" at bounding box center [745, 358] width 668 height 440
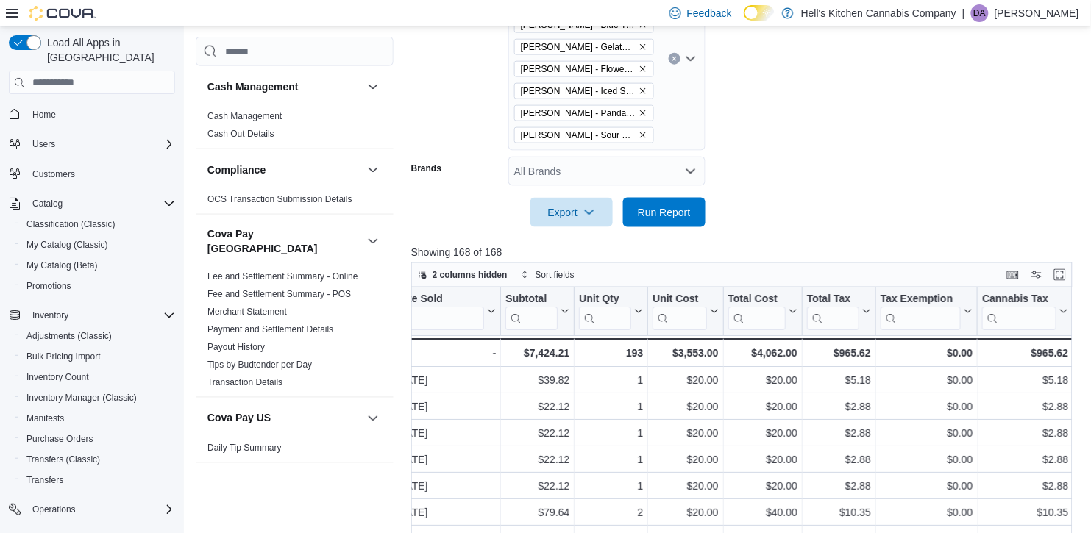
scroll to position [487, 0]
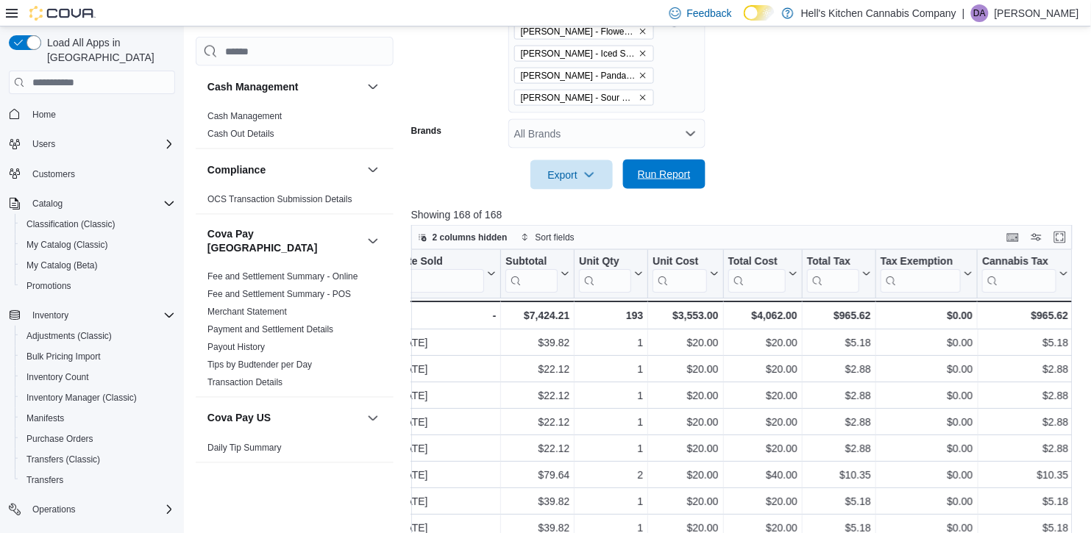
click at [658, 173] on span "Run Report" at bounding box center [664, 174] width 53 height 15
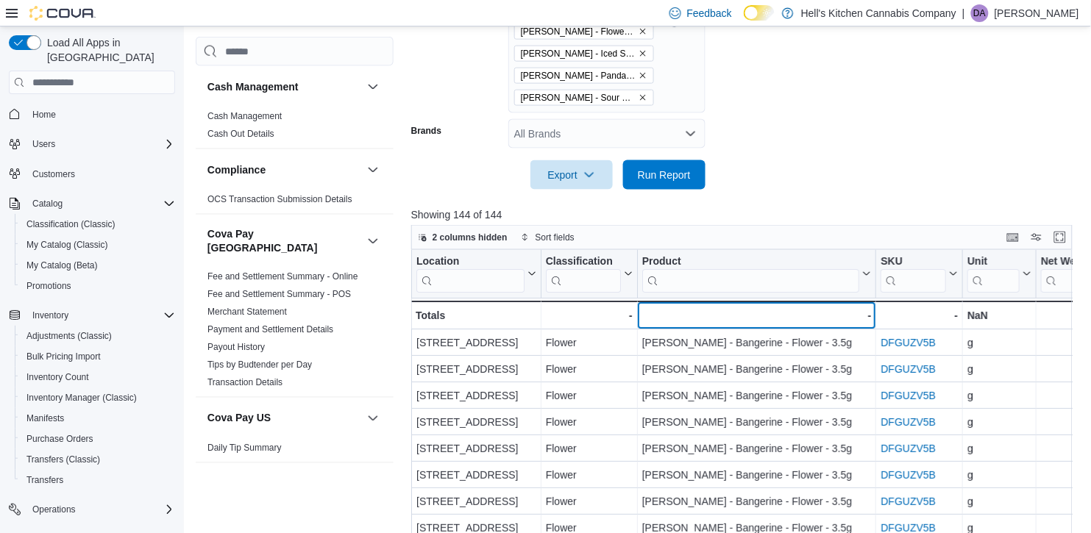
click at [780, 322] on div "- - Product, column 3, row 51" at bounding box center [756, 316] width 239 height 29
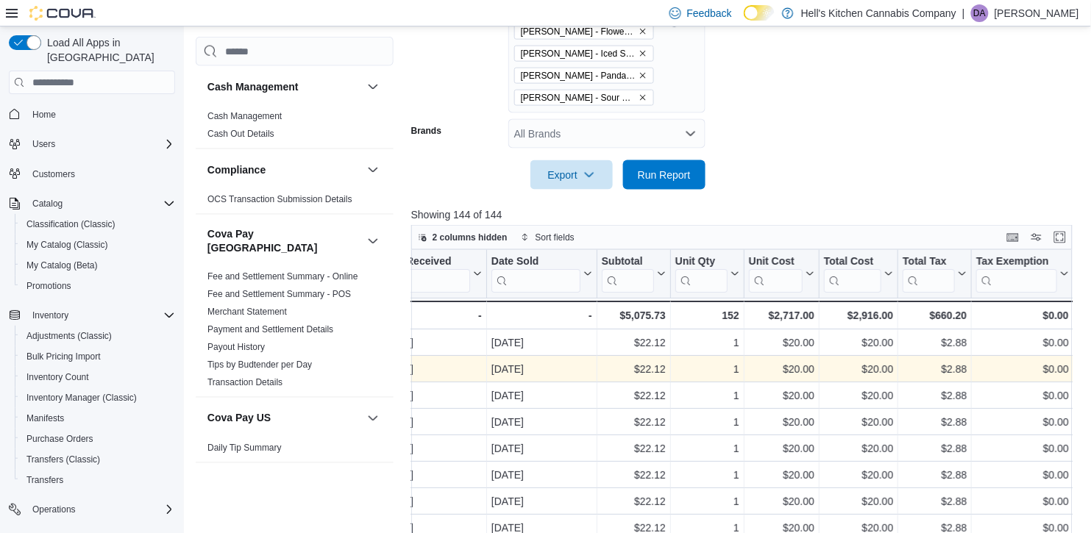
scroll to position [0, 1565]
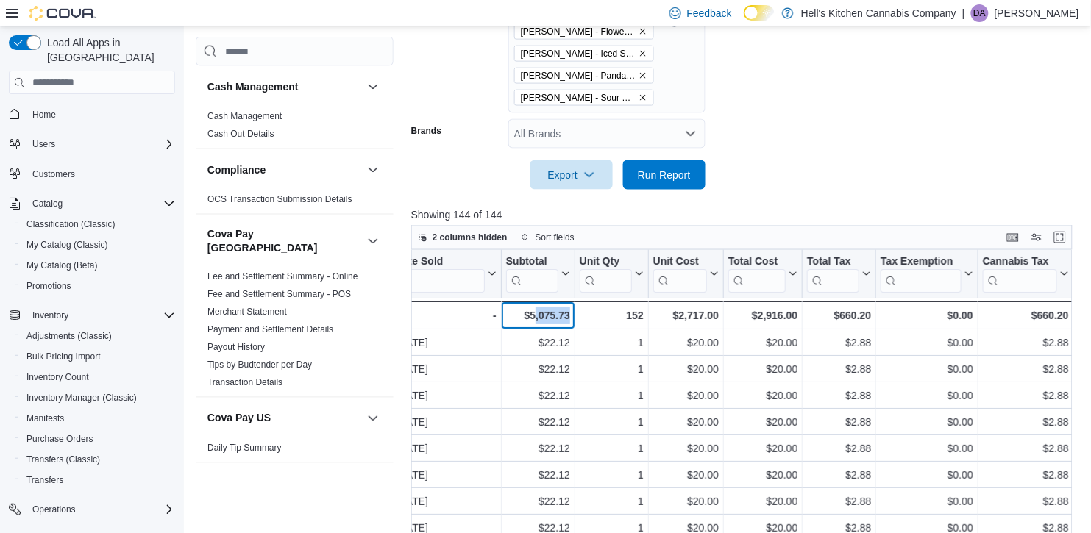
drag, startPoint x: 532, startPoint y: 319, endPoint x: 591, endPoint y: 320, distance: 59.6
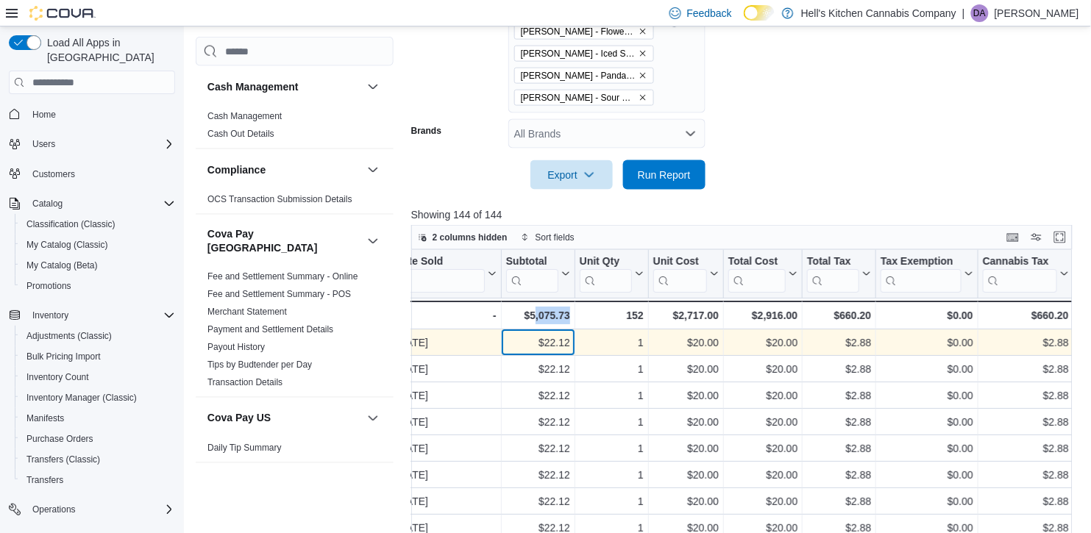
click at [546, 351] on div "$22.12" at bounding box center [538, 344] width 64 height 18
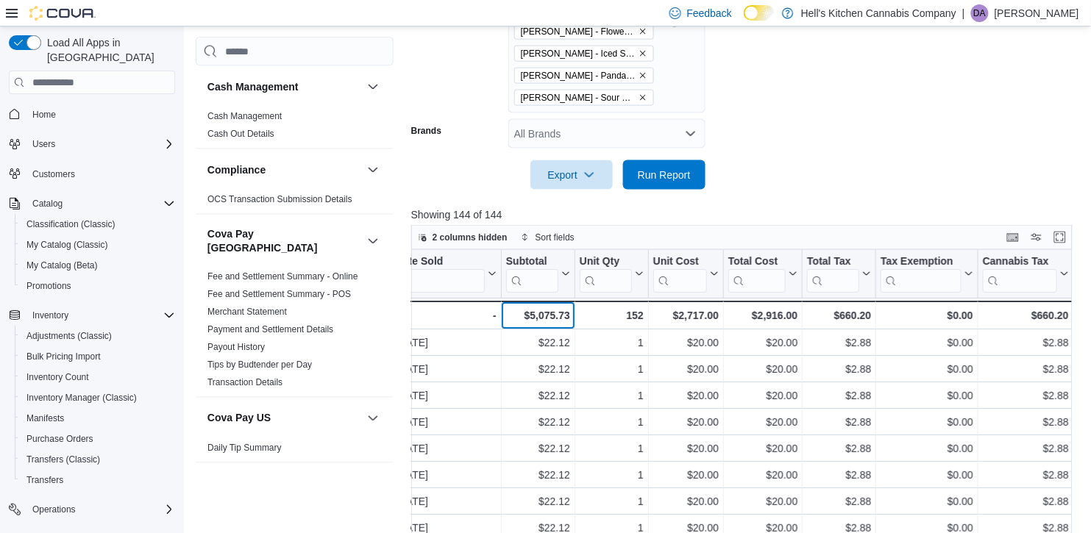
click at [528, 320] on div "$5,075.73" at bounding box center [538, 316] width 64 height 18
click at [543, 316] on div "$5,075.73" at bounding box center [538, 316] width 64 height 18
click at [544, 315] on div "$5,075.73" at bounding box center [538, 316] width 64 height 18
copy div "5,075.73"
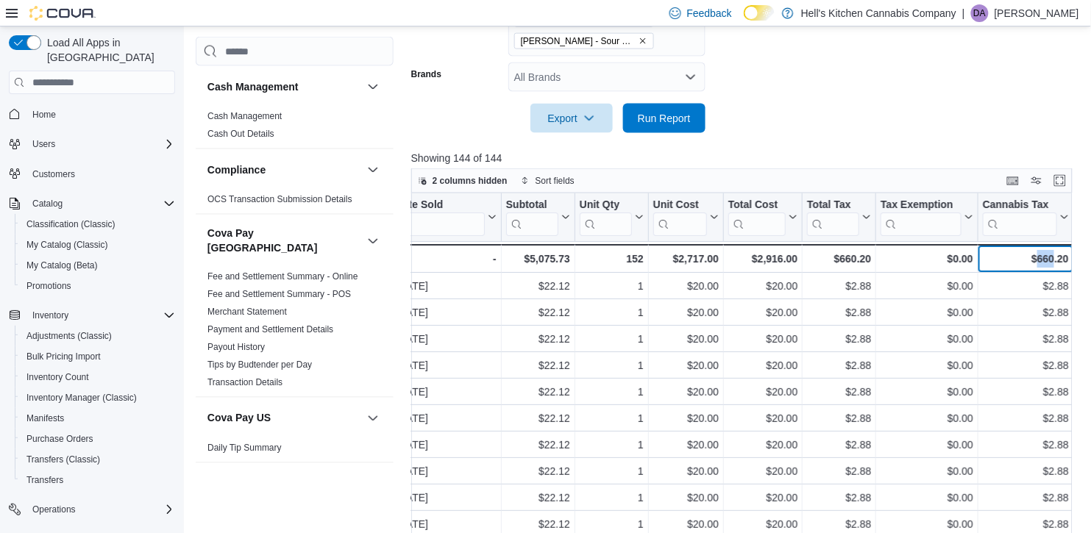
scroll to position [0, 1567]
drag, startPoint x: 1036, startPoint y: 257, endPoint x: 1086, endPoint y: 257, distance: 50.8
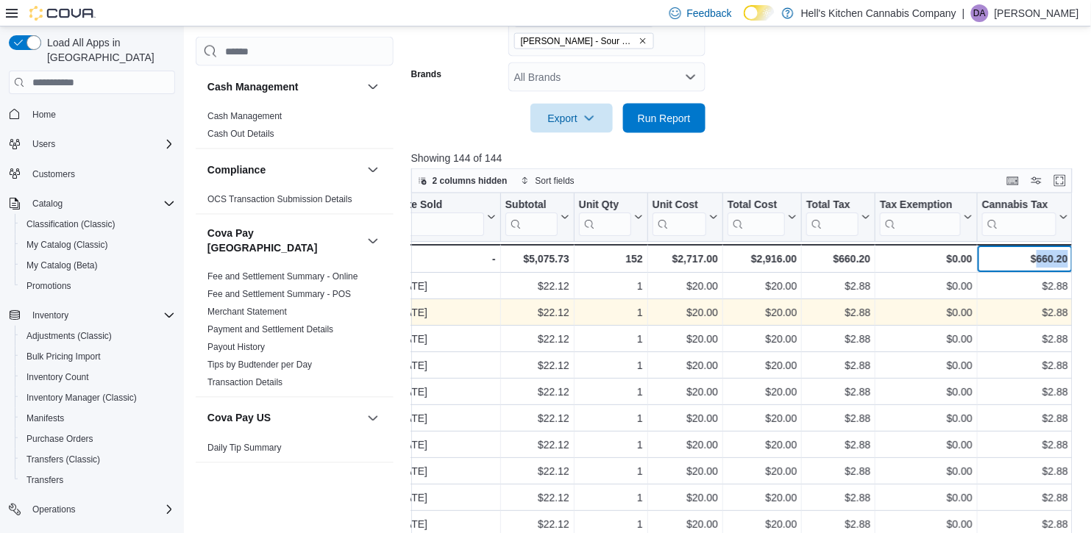
copy div "660.20"
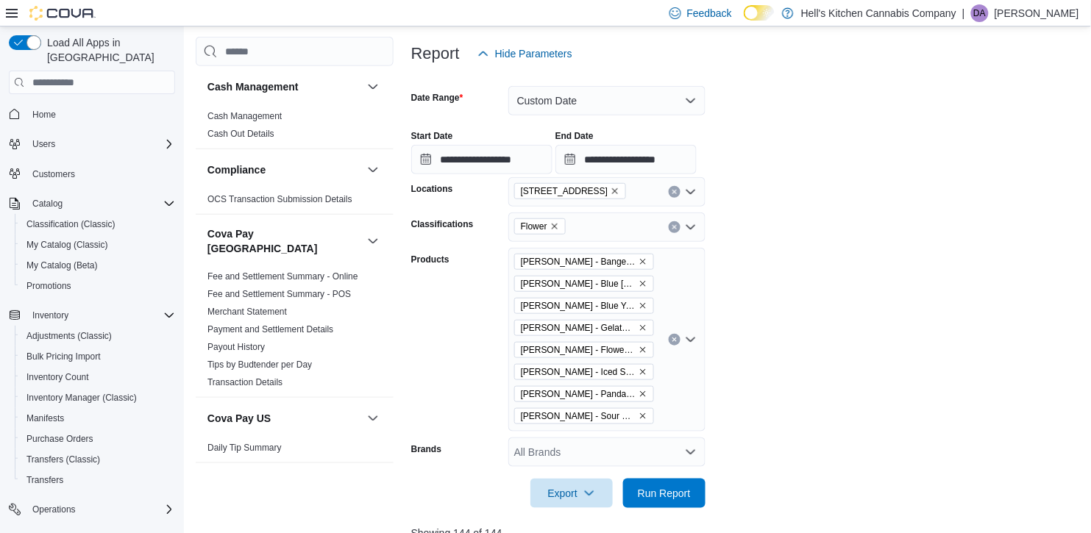
scroll to position [161, 0]
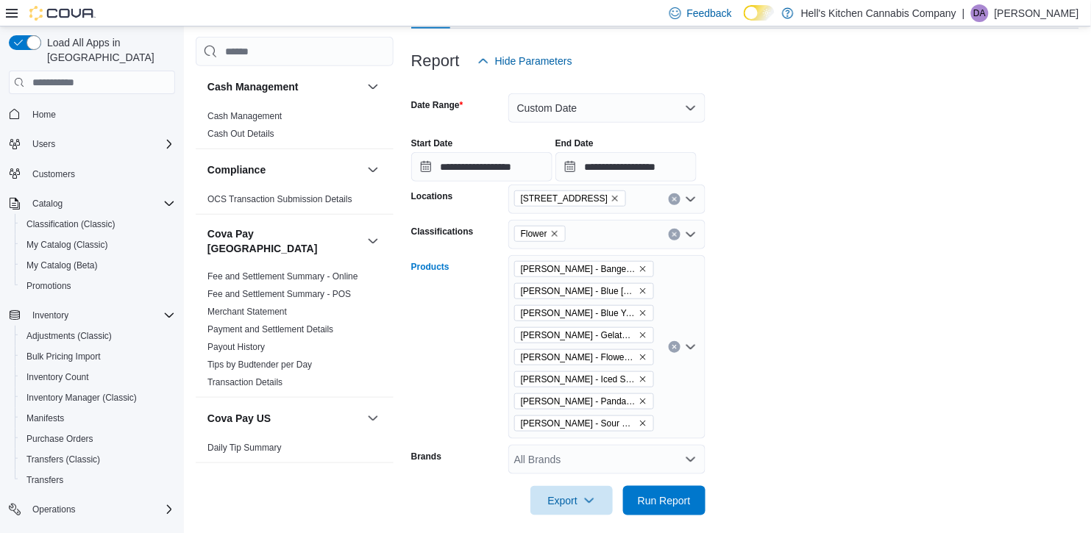
click at [677, 344] on button "Clear input" at bounding box center [675, 347] width 12 height 12
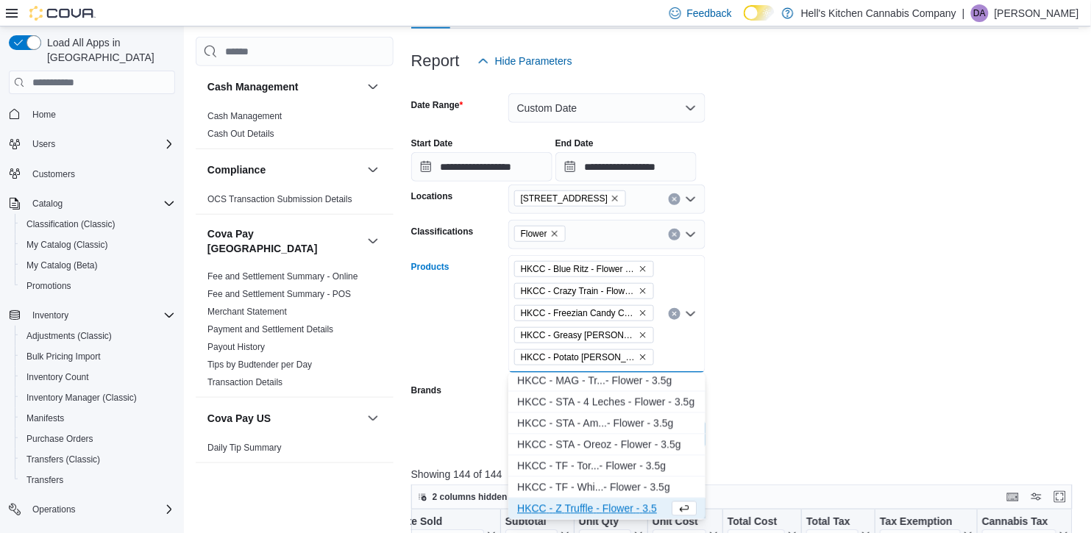
scroll to position [876, 0]
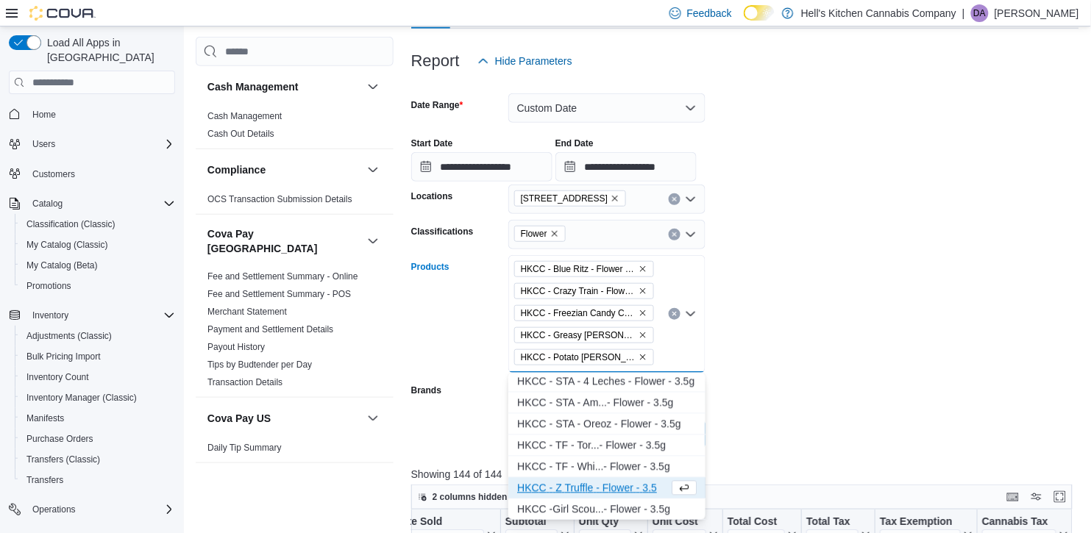
type input "*"
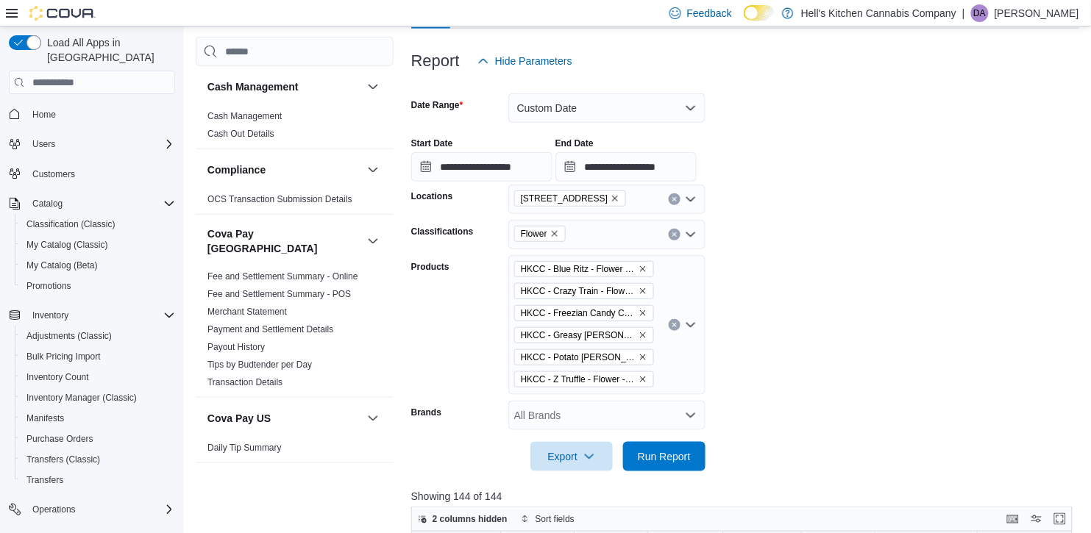
click at [986, 344] on form "**********" at bounding box center [745, 274] width 668 height 396
click at [633, 454] on span "Run Report" at bounding box center [664, 455] width 65 height 29
click at [654, 446] on span "Run Report" at bounding box center [664, 455] width 65 height 29
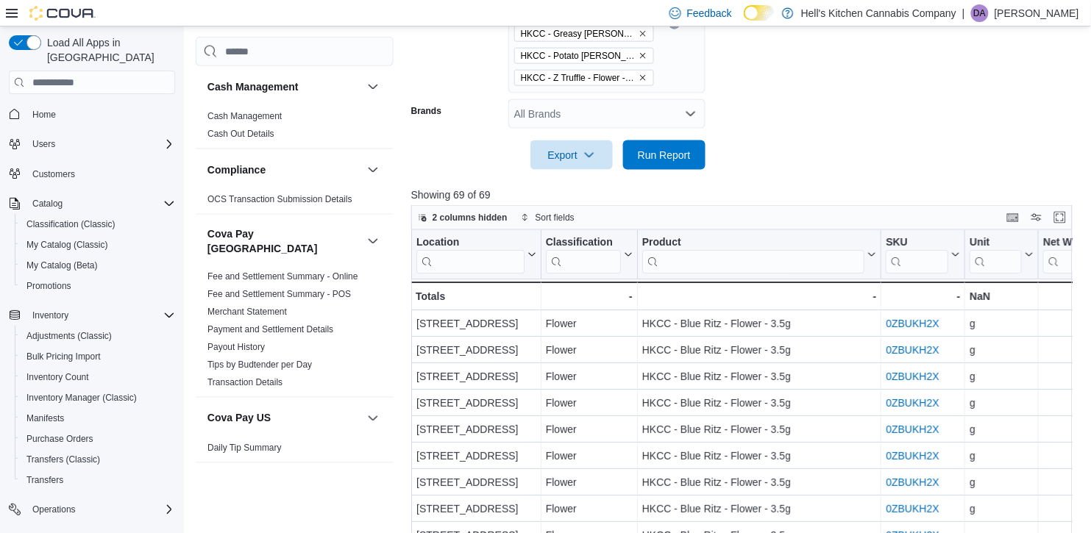
scroll to position [464, 0]
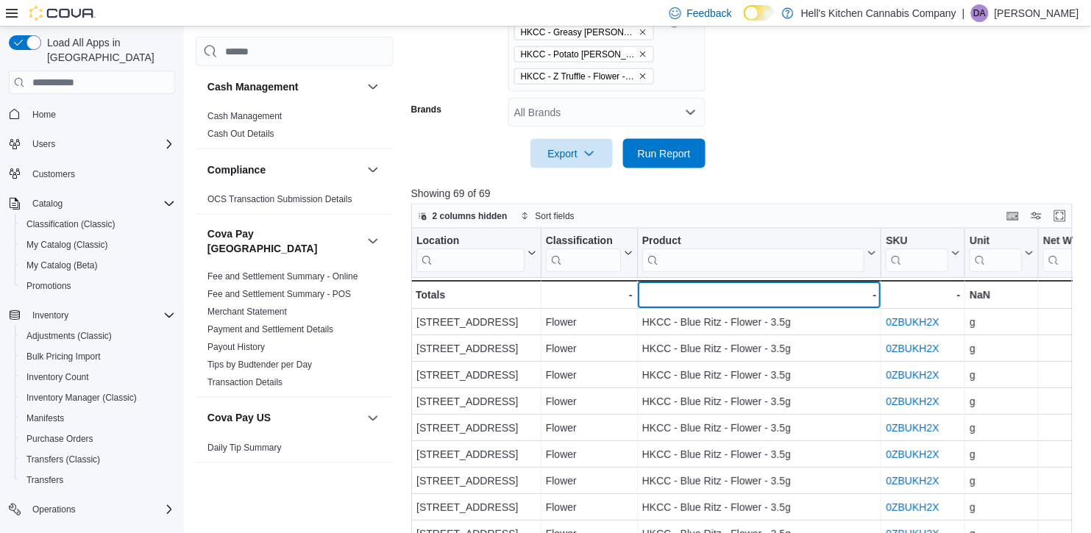
click at [839, 293] on div "-" at bounding box center [758, 295] width 235 height 18
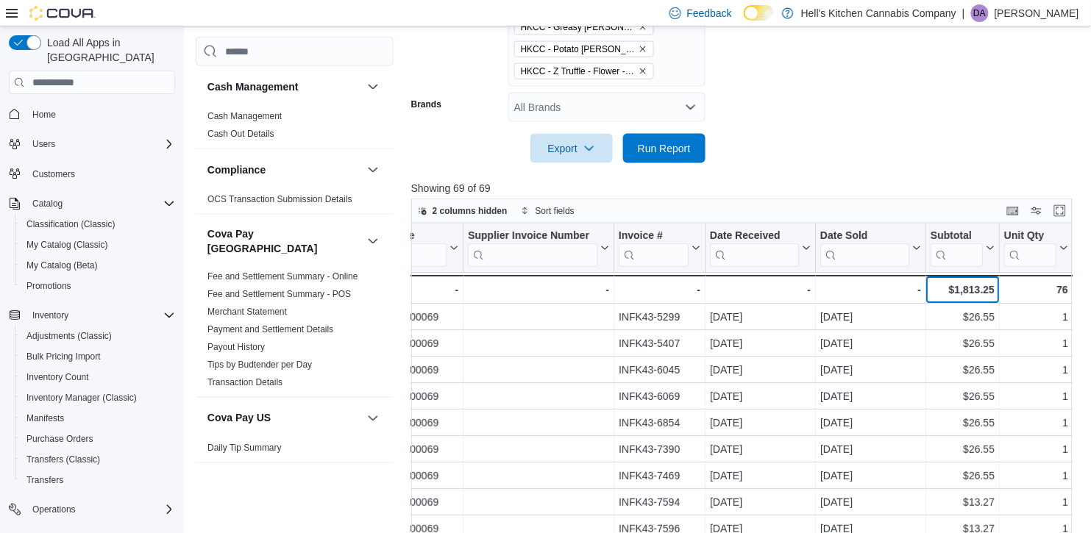
scroll to position [480, 0]
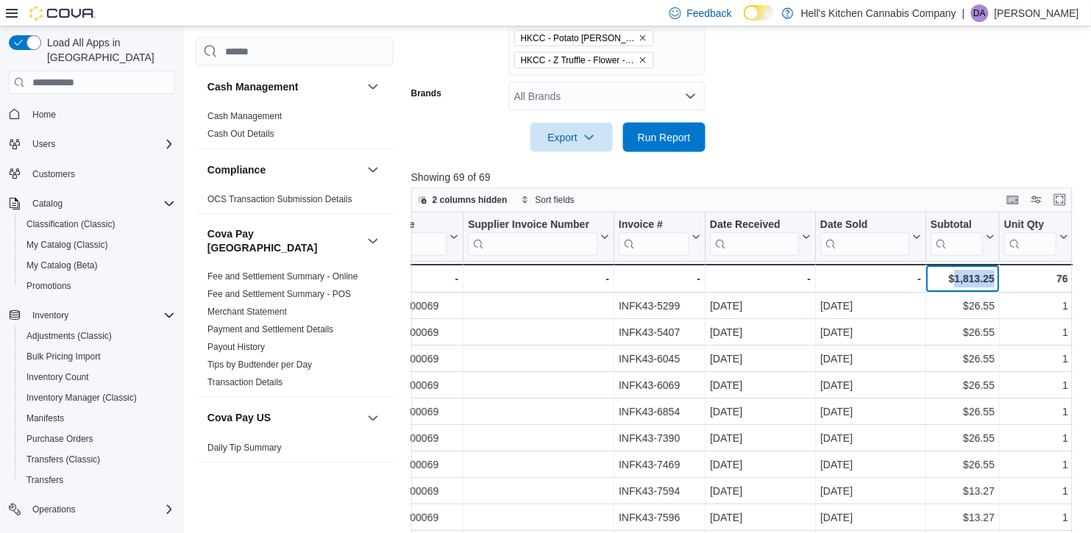
drag, startPoint x: 954, startPoint y: 279, endPoint x: 1027, endPoint y: 285, distance: 73.1
click at [1027, 285] on div "Totals - Location, column 1, row 51 - - Classification, column 2, row 51 - - Pr…" at bounding box center [383, 278] width 2230 height 29
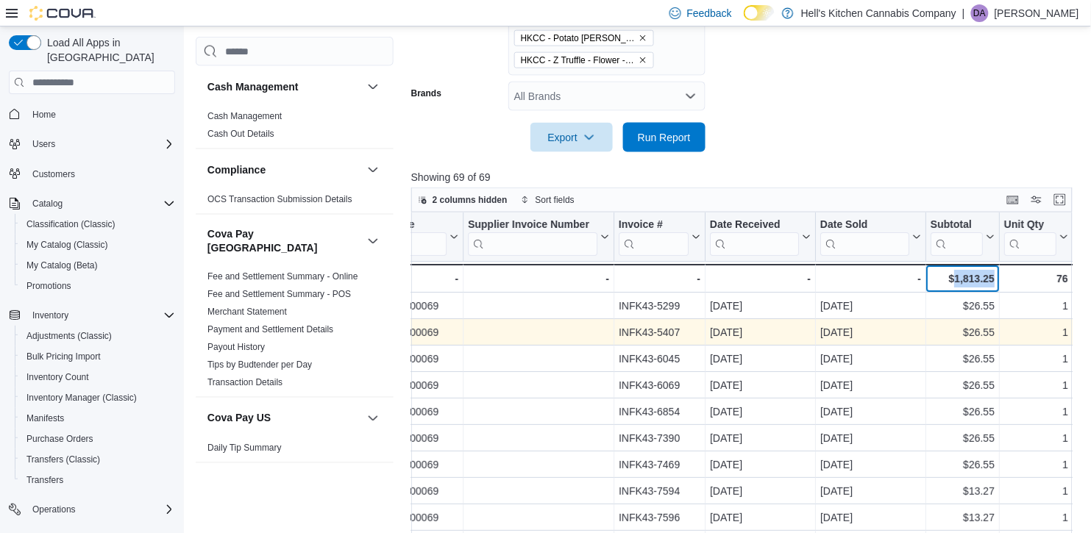
copy div "1,813.25 - Subtotal, column 15, row 51"
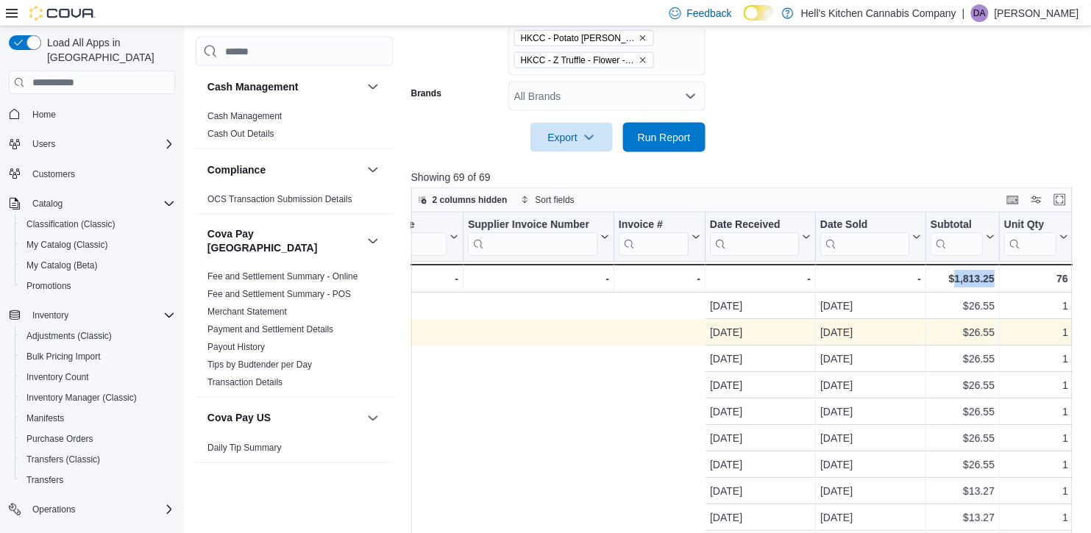
scroll to position [0, 1568]
